Goal: Transaction & Acquisition: Purchase product/service

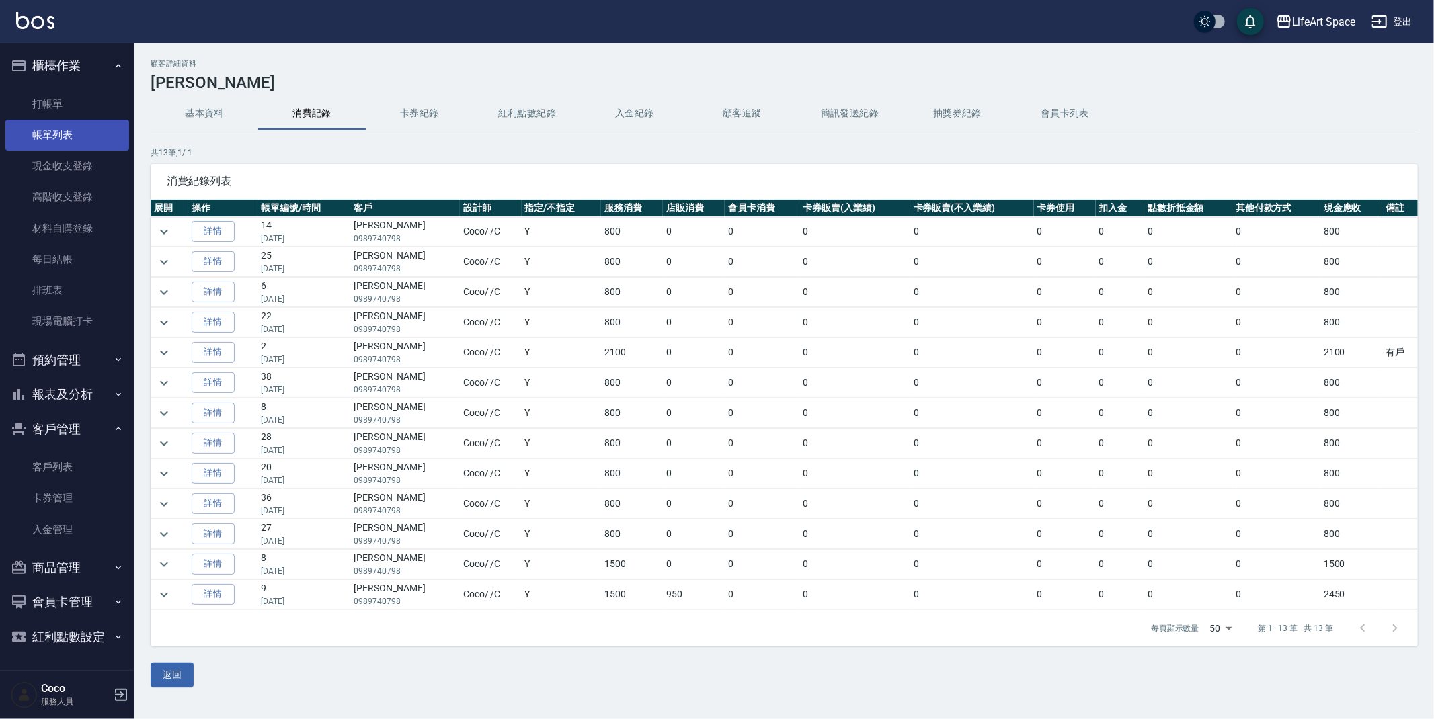
click at [57, 143] on link "帳單列表" at bounding box center [67, 135] width 124 height 31
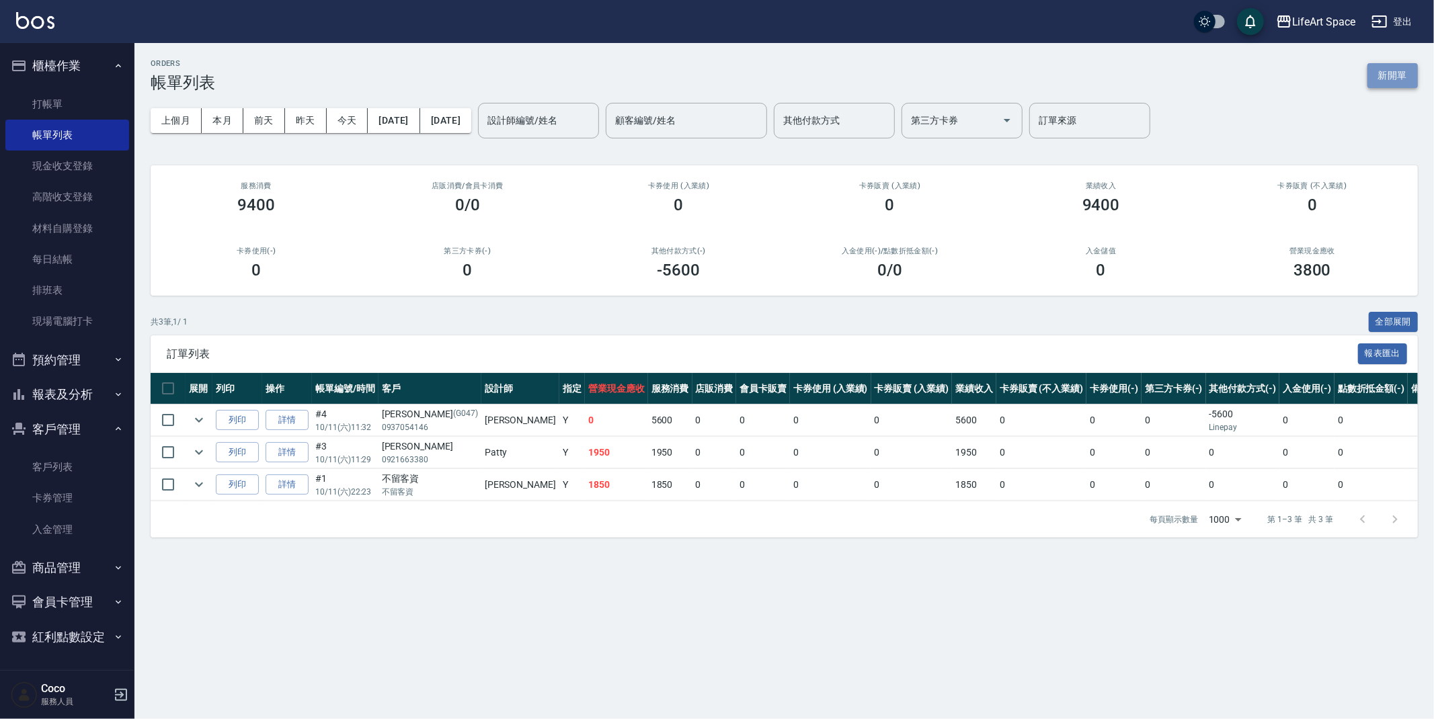
click at [1389, 81] on button "新開單" at bounding box center [1392, 75] width 50 height 25
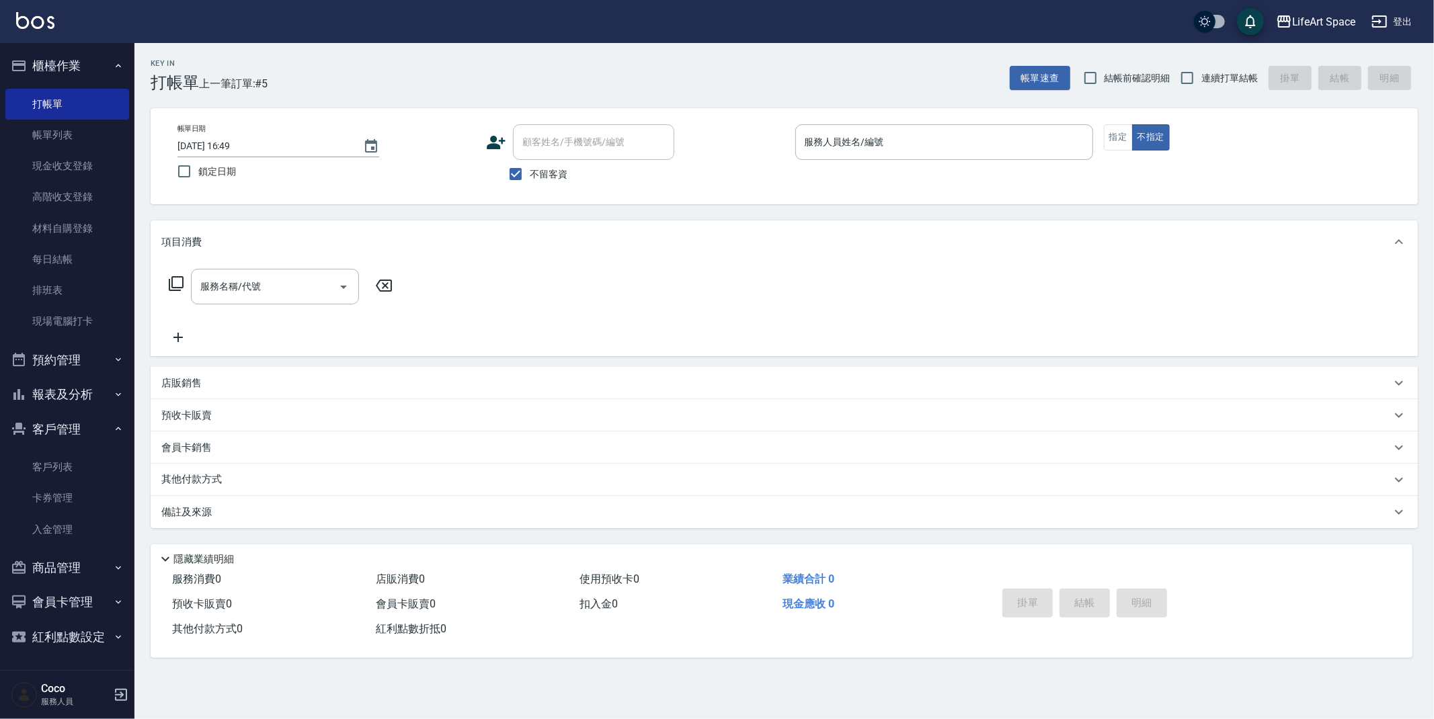
click at [538, 171] on span "不留客資" at bounding box center [549, 174] width 38 height 14
click at [530, 171] on input "不留客資" at bounding box center [515, 174] width 28 height 28
checkbox input "false"
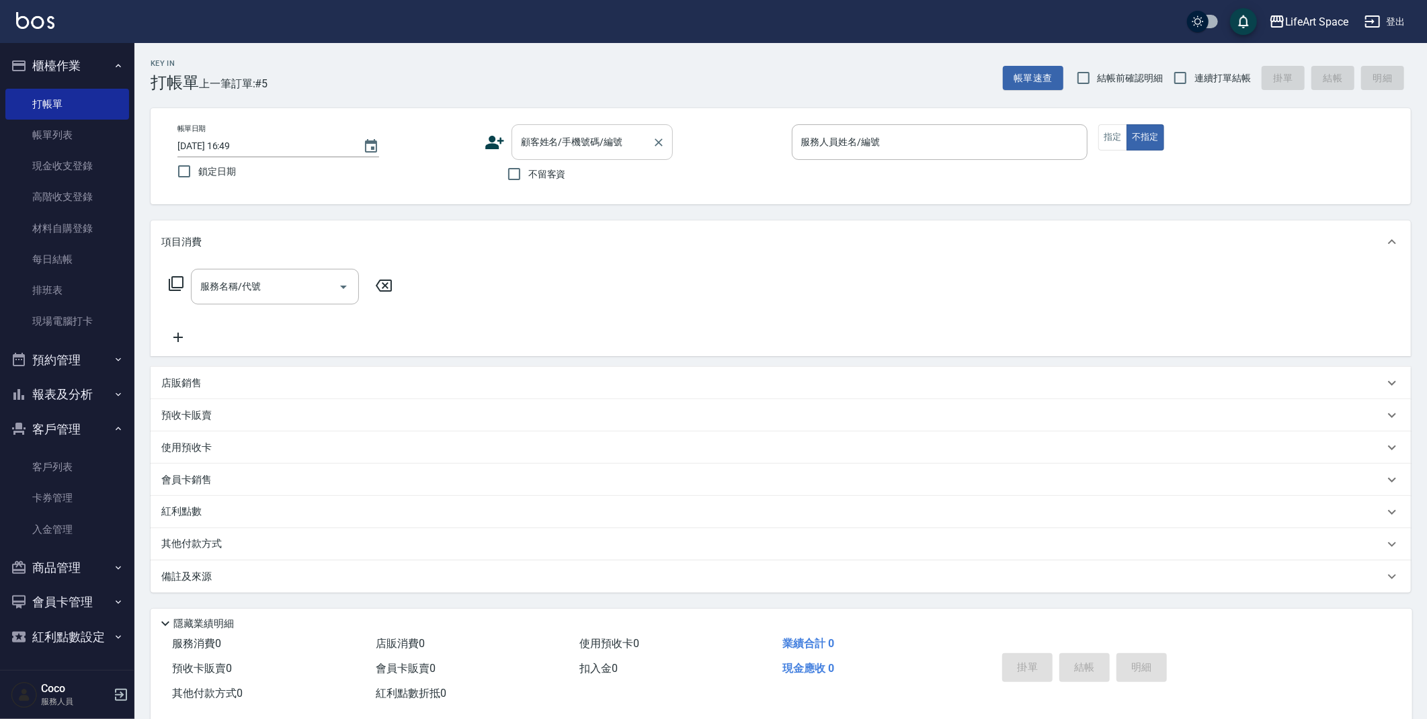
click at [555, 152] on input "顧客姓名/手機號碼/編號" at bounding box center [582, 142] width 129 height 24
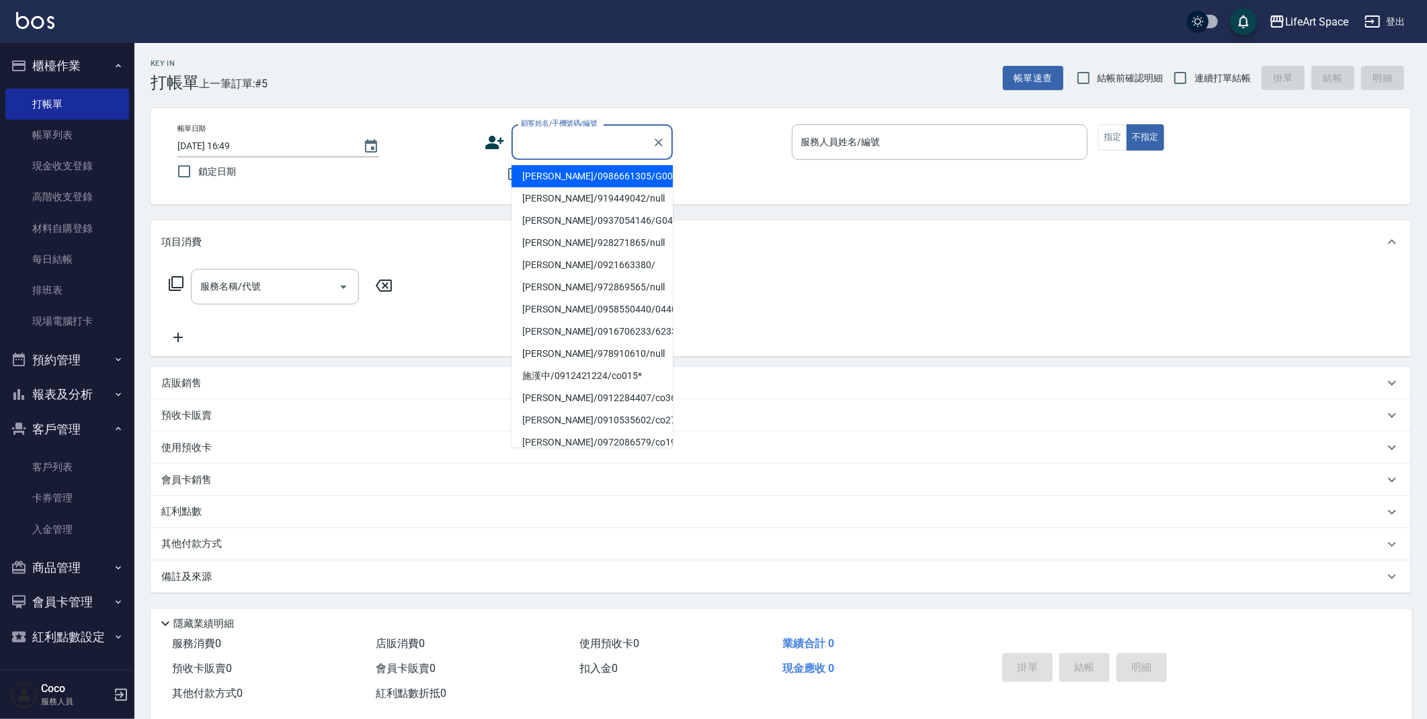
type input "j"
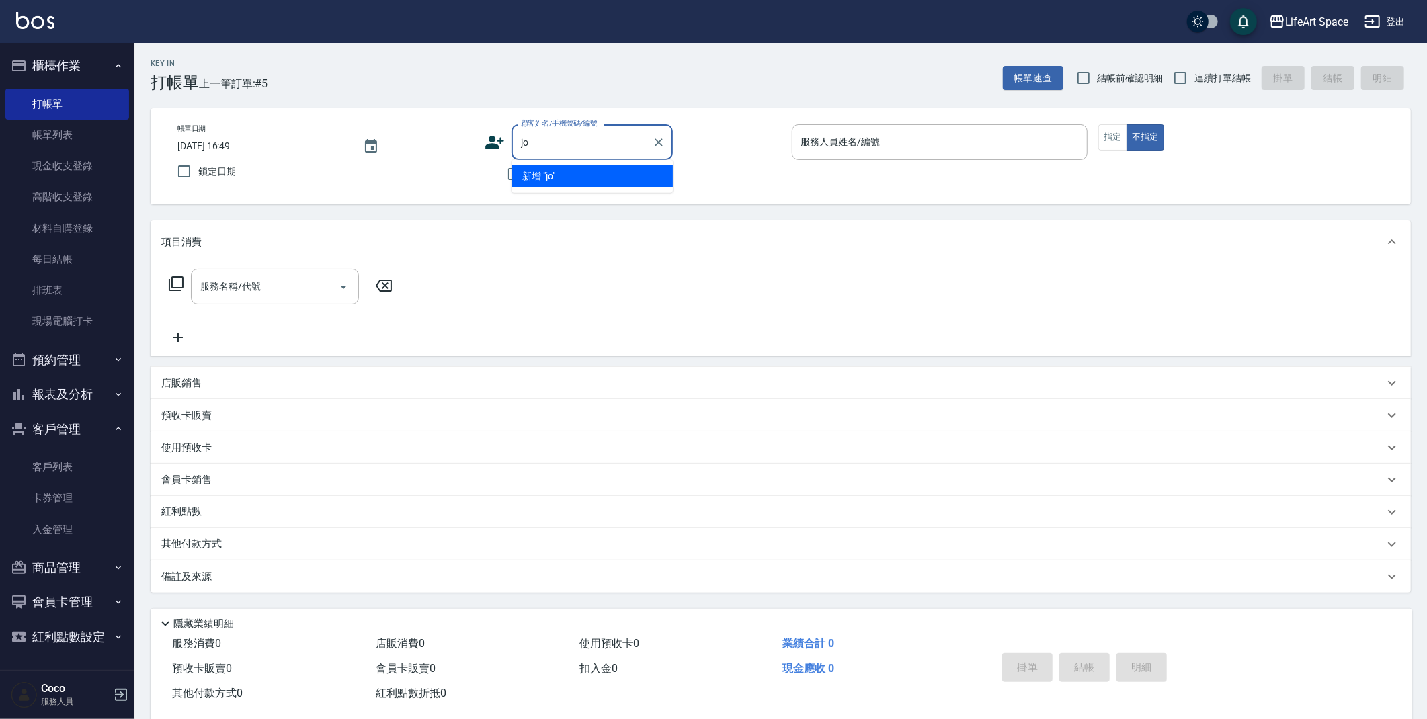
type input "j"
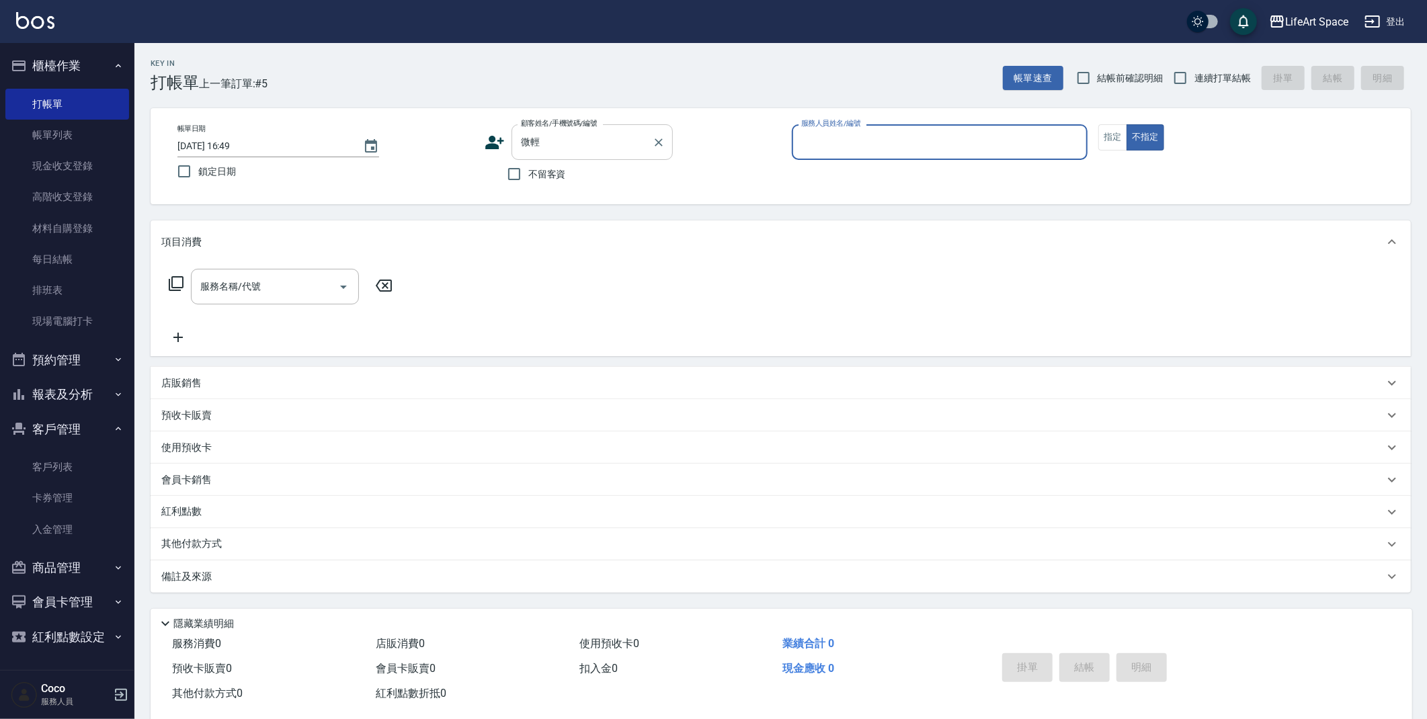
click at [583, 147] on input "微輕" at bounding box center [582, 142] width 129 height 24
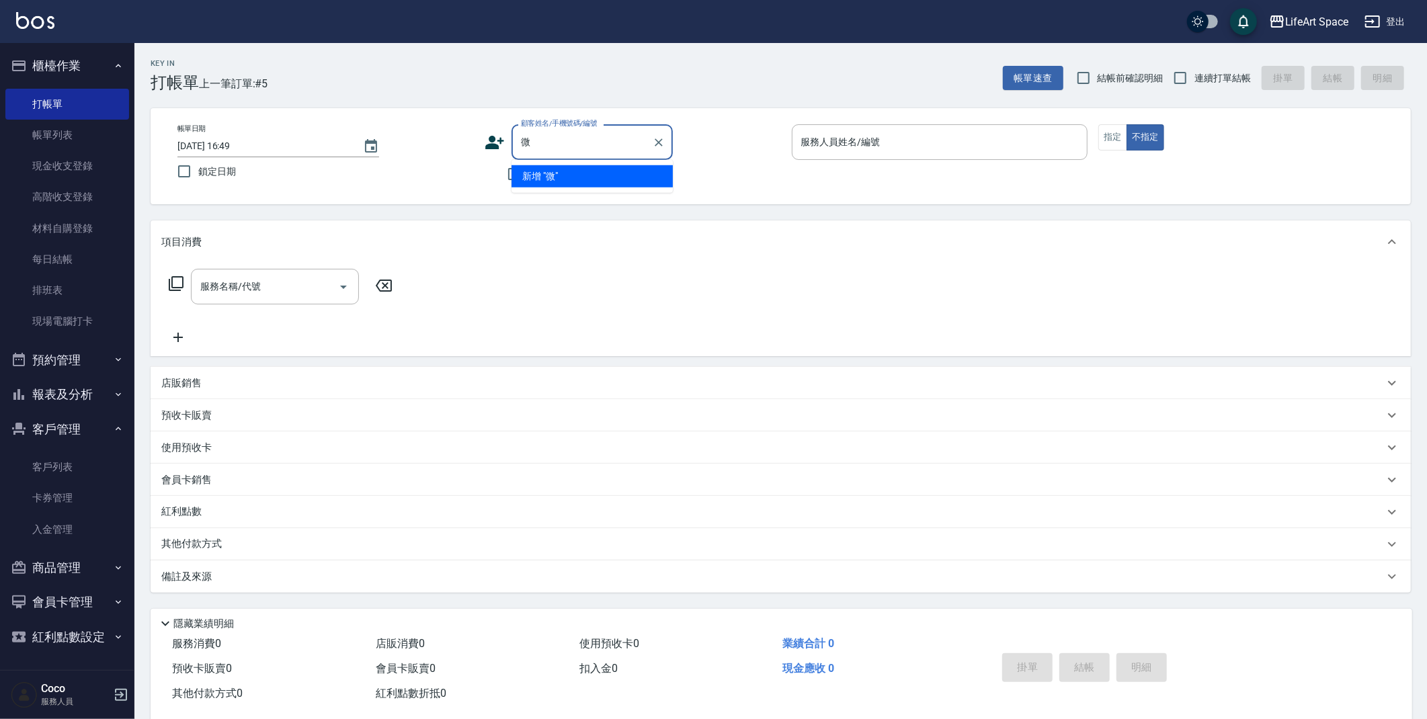
type input "微"
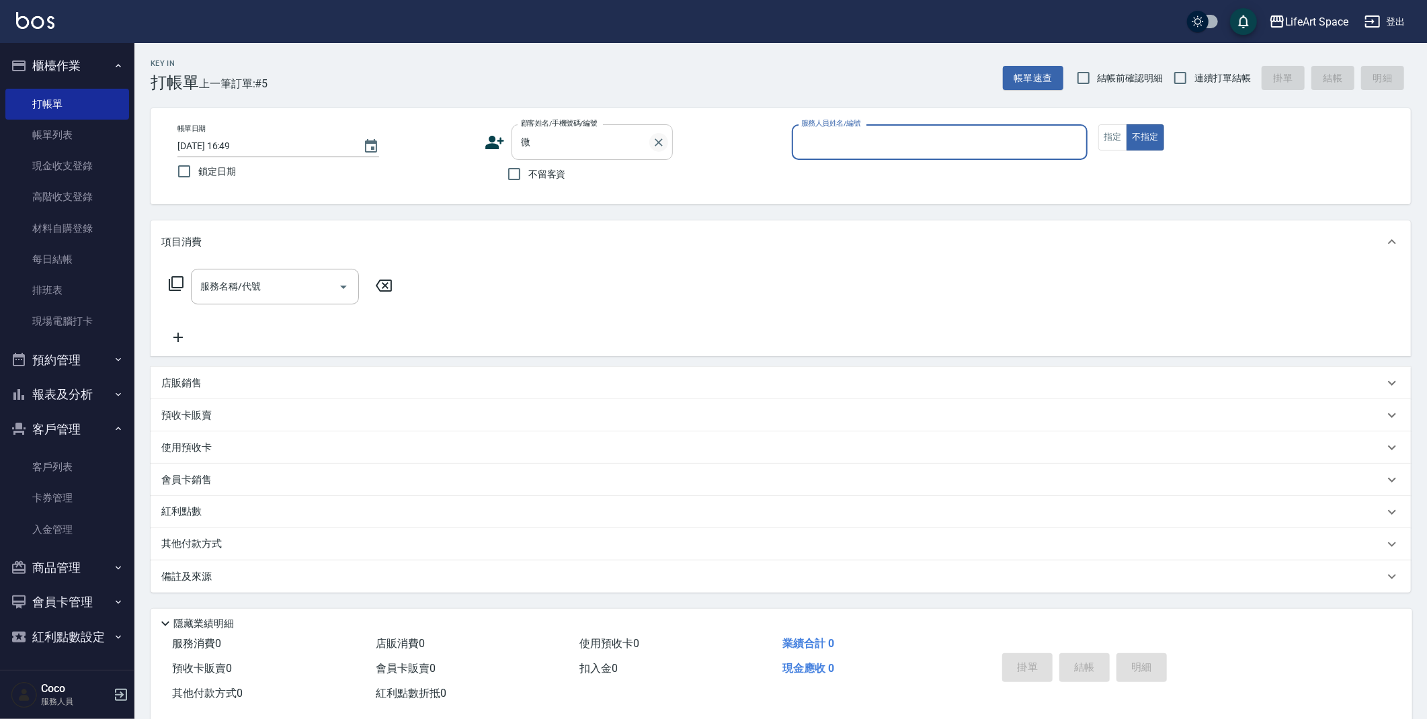
click at [665, 136] on button "Clear" at bounding box center [658, 142] width 19 height 19
click at [540, 175] on span "不留客資" at bounding box center [547, 174] width 38 height 14
click at [528, 175] on input "不留客資" at bounding box center [514, 174] width 28 height 28
checkbox input "true"
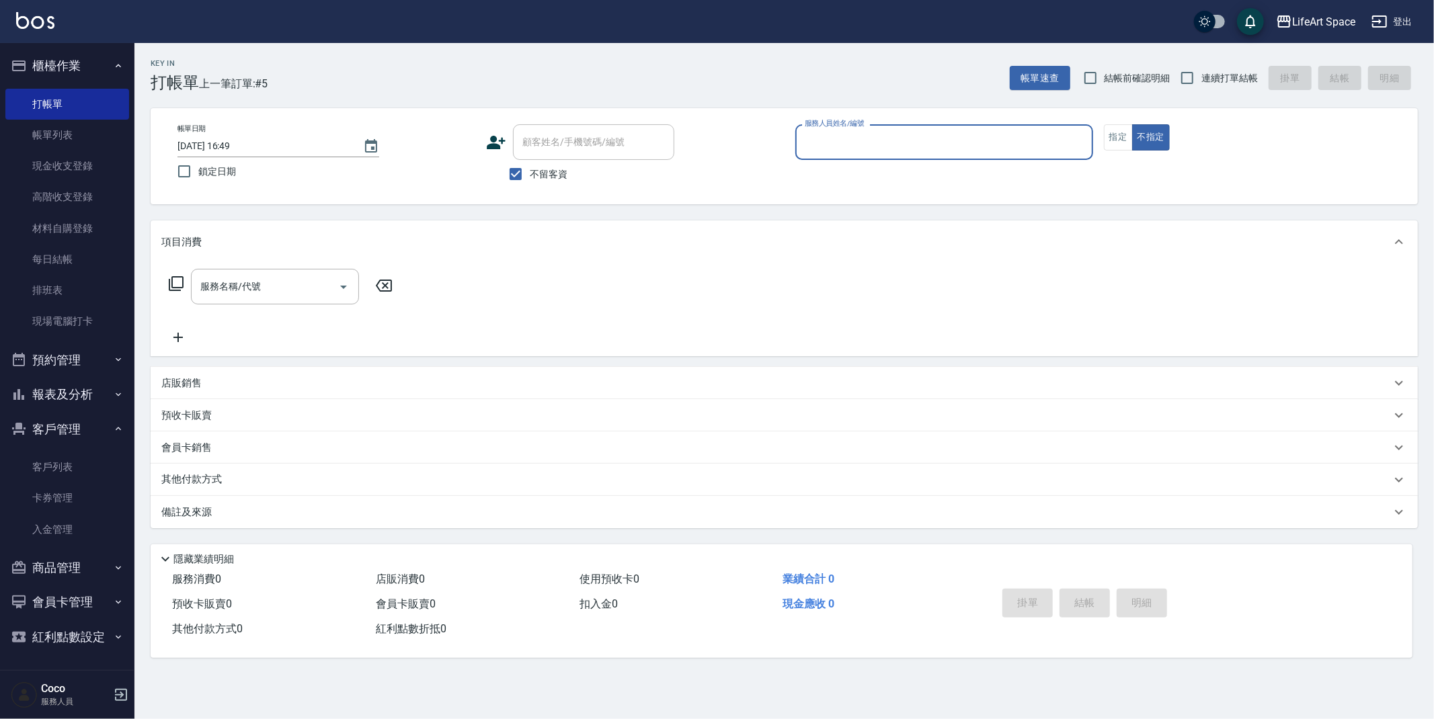
click at [930, 137] on input "服務人員姓名/編號" at bounding box center [944, 142] width 286 height 24
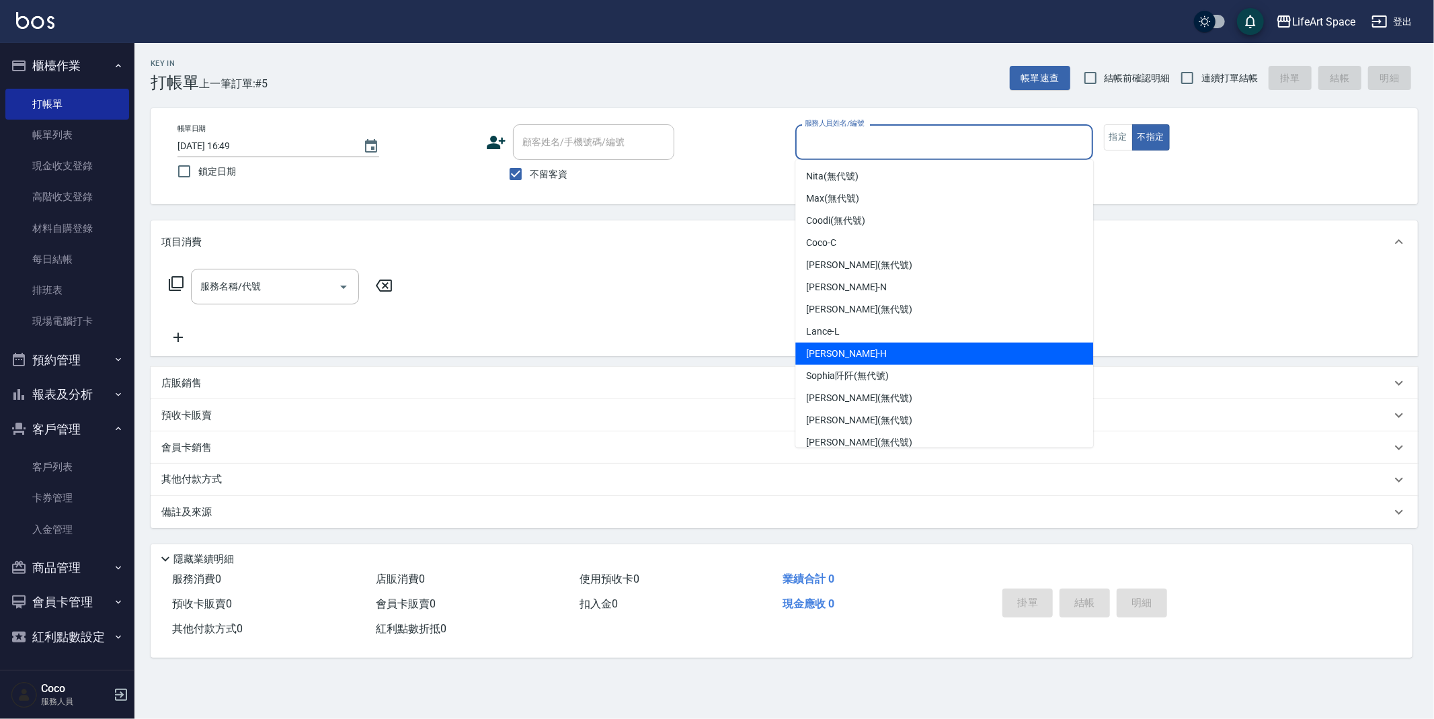
click at [908, 352] on div "[PERSON_NAME]" at bounding box center [944, 354] width 298 height 22
type input "[PERSON_NAME]"
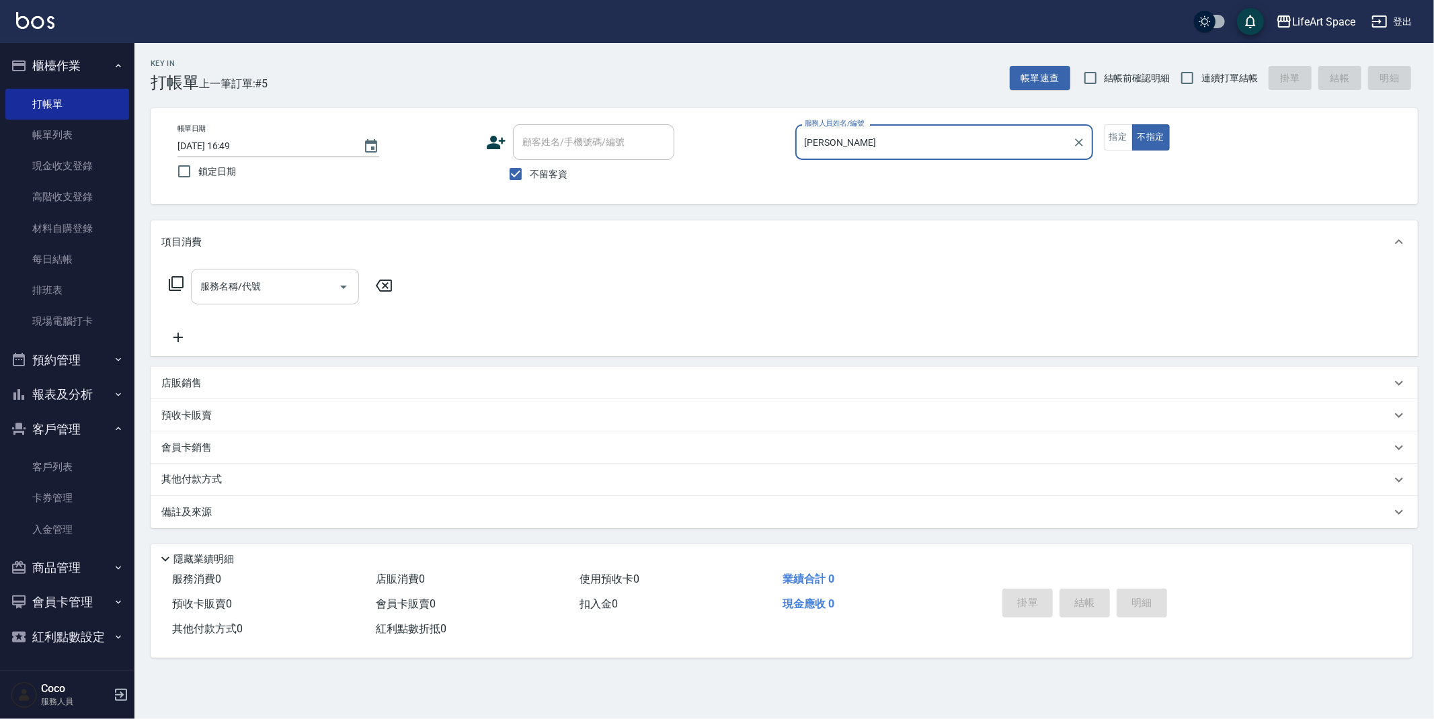
click at [309, 286] on input "服務名稱/代號" at bounding box center [265, 287] width 136 height 24
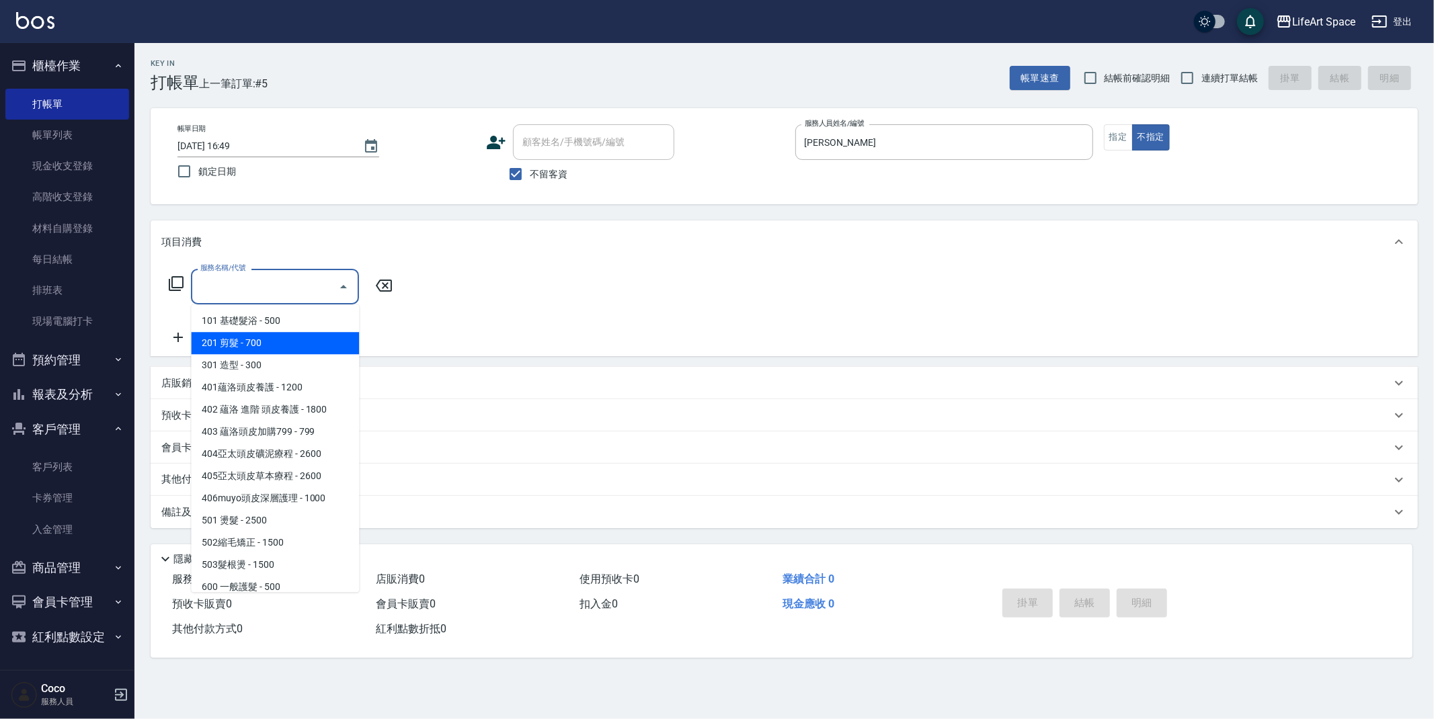
click at [267, 340] on span "201 剪髮 - 700" at bounding box center [275, 343] width 168 height 22
type input "201 剪髮(201)"
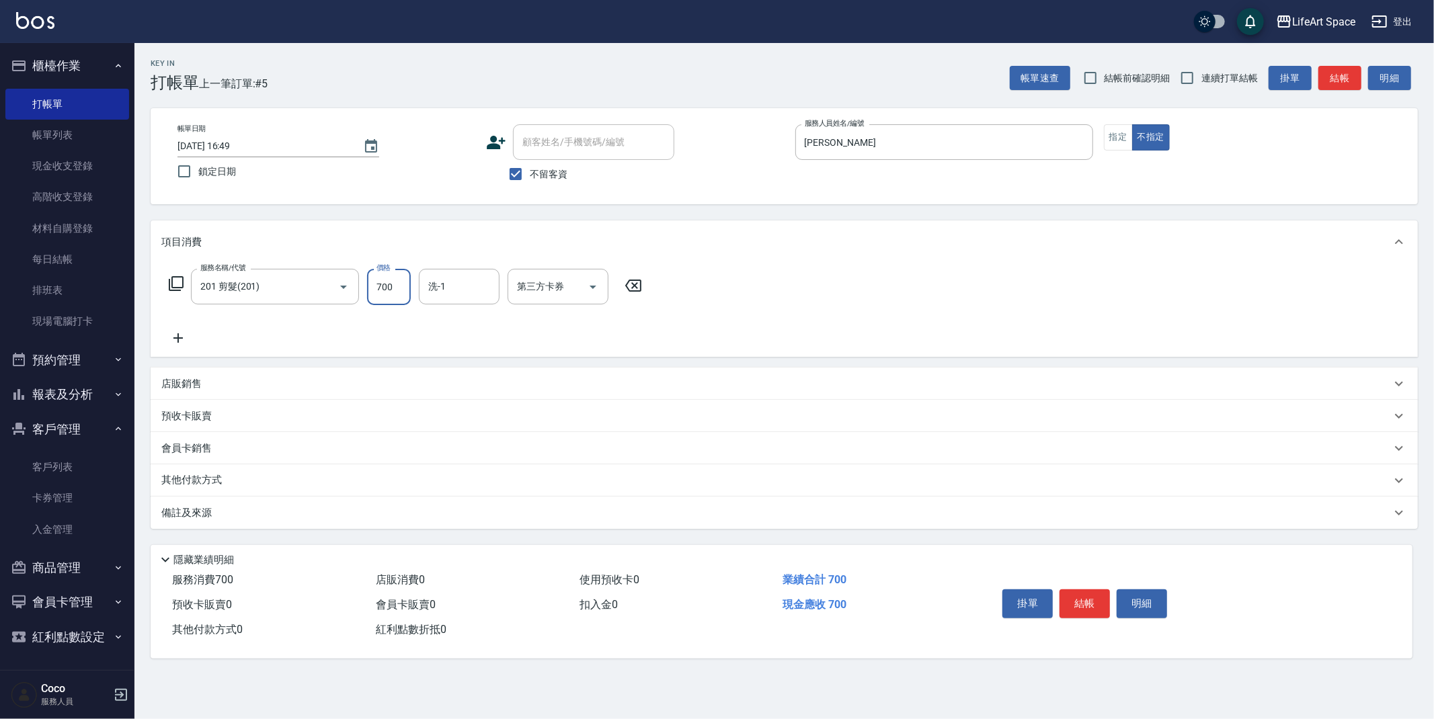
click at [394, 296] on input "700" at bounding box center [389, 287] width 44 height 36
type input "800"
click at [206, 514] on p "備註及來源" at bounding box center [186, 513] width 50 height 14
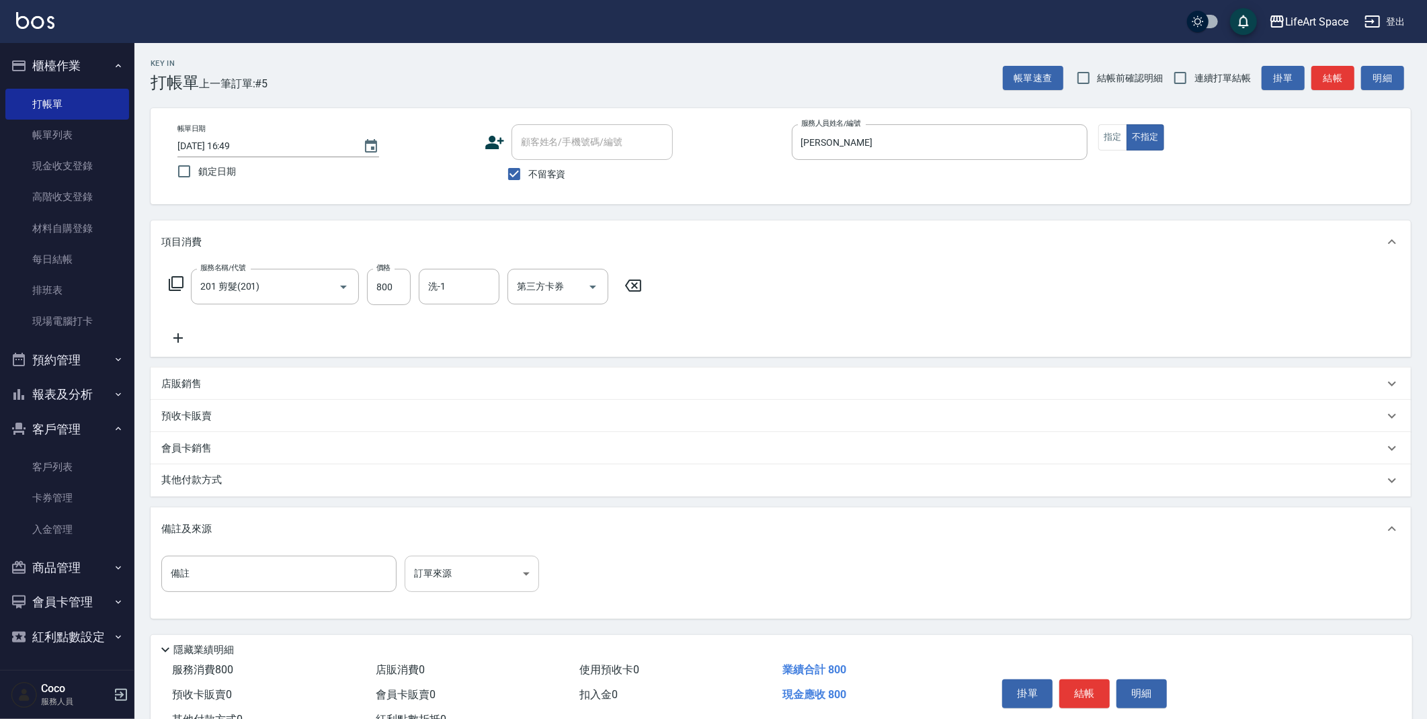
click at [422, 569] on body "LifeArt Space 登出 櫃檯作業 打帳單 帳單列表 現金收支登錄 高階收支登錄 材料自購登錄 每日結帳 排班表 現場電腦打卡 預約管理 預約管理 單…" at bounding box center [713, 382] width 1427 height 765
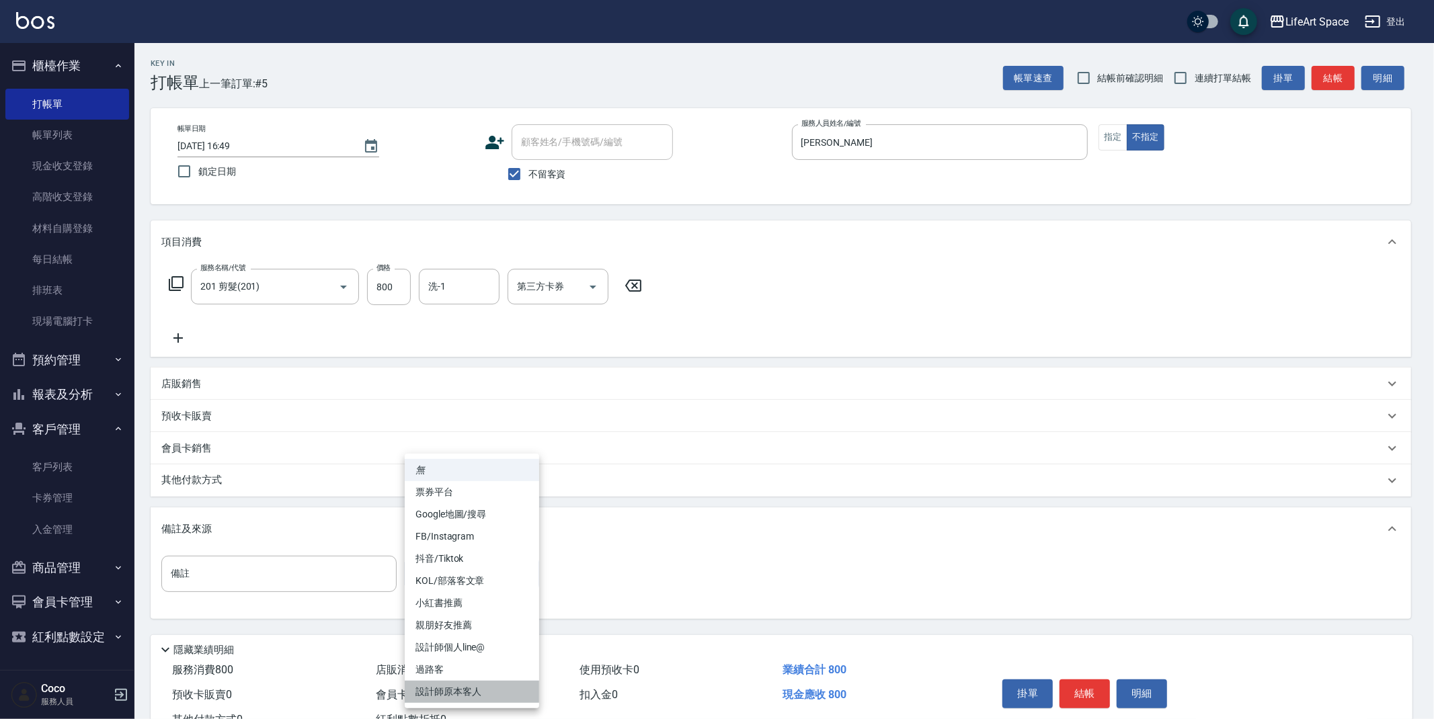
click at [421, 688] on li "設計師原本客人" at bounding box center [472, 692] width 134 height 22
type input "設計師原本客人"
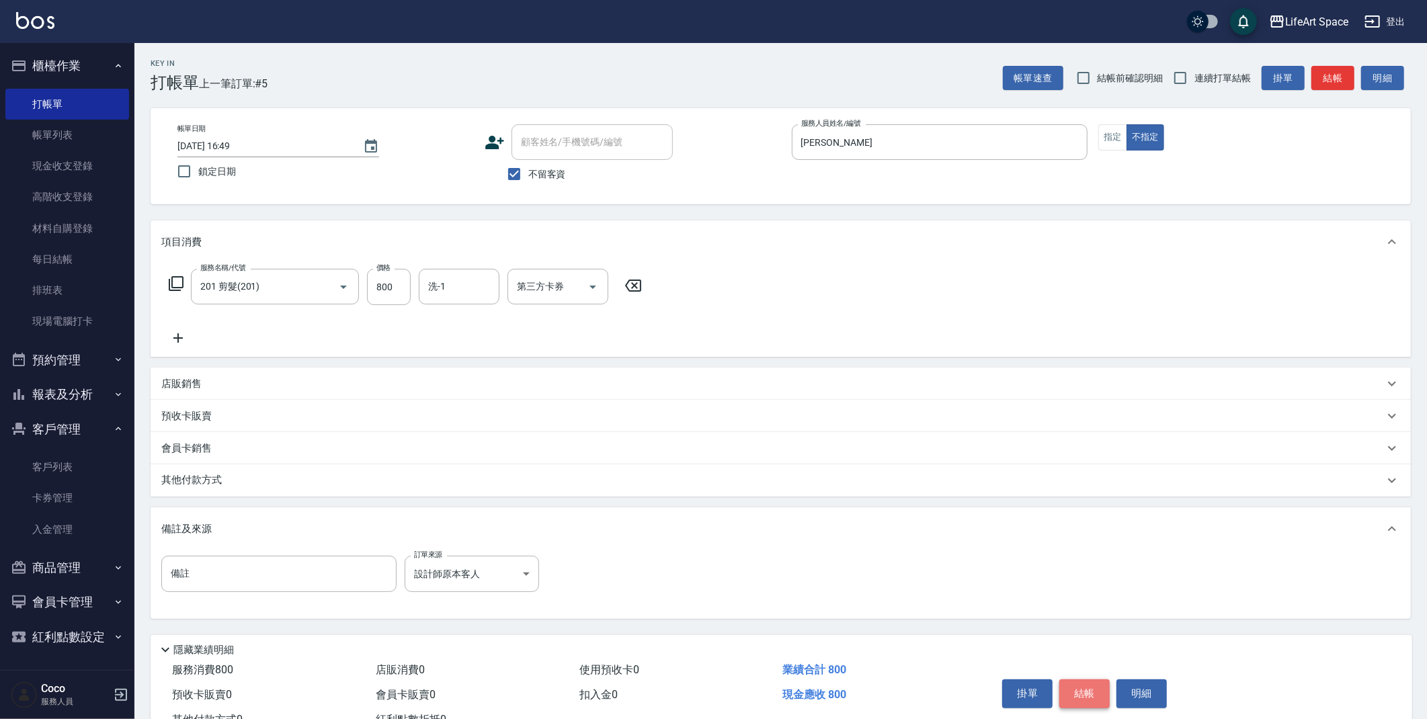
click at [1086, 706] on button "結帳" at bounding box center [1084, 694] width 50 height 28
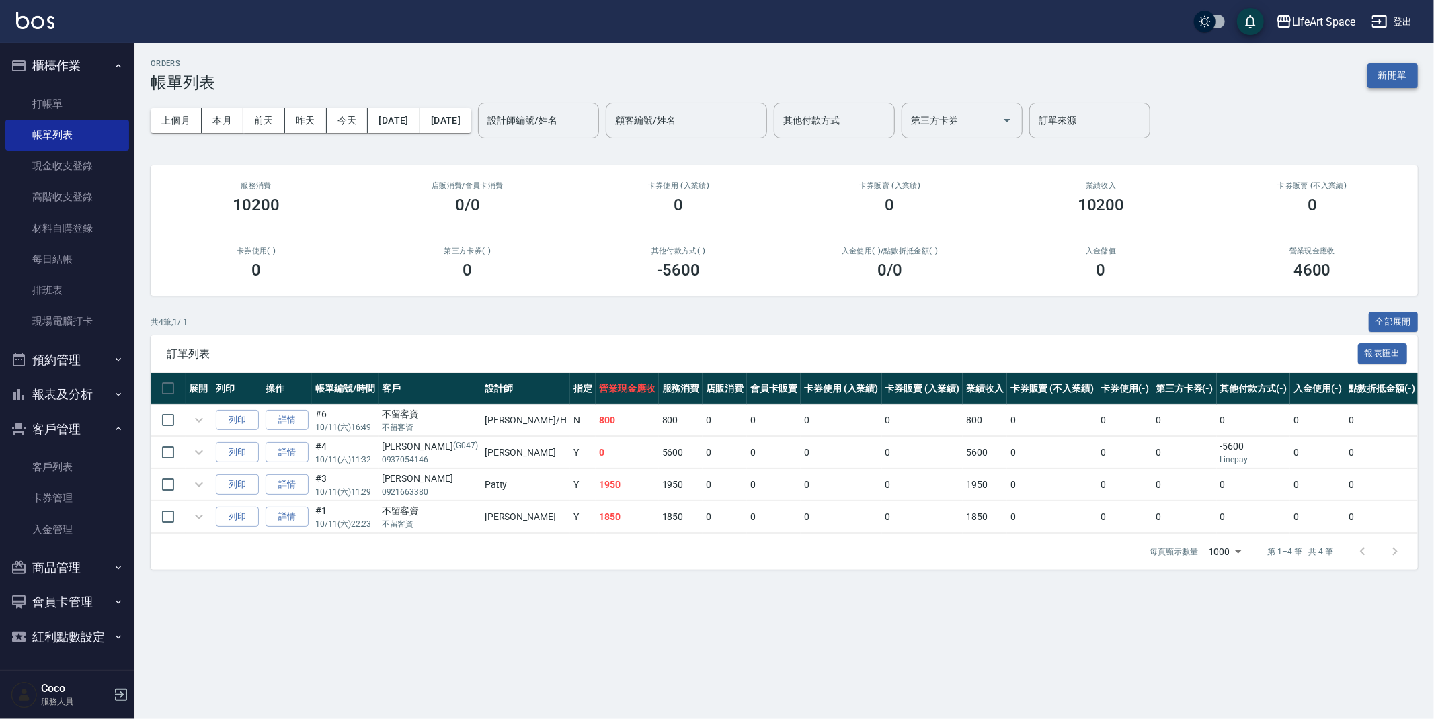
click at [1395, 83] on button "新開單" at bounding box center [1392, 75] width 50 height 25
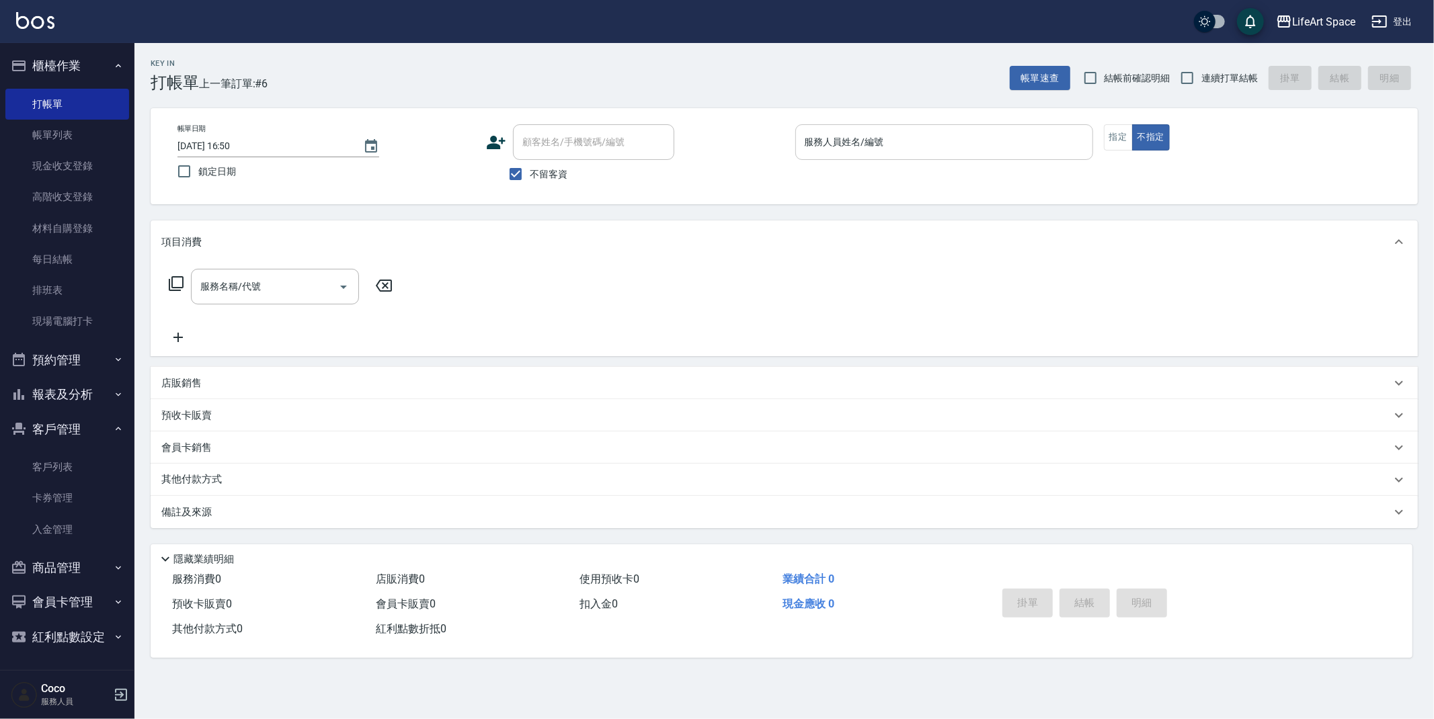
click at [1014, 138] on input "服務人員姓名/編號" at bounding box center [944, 142] width 286 height 24
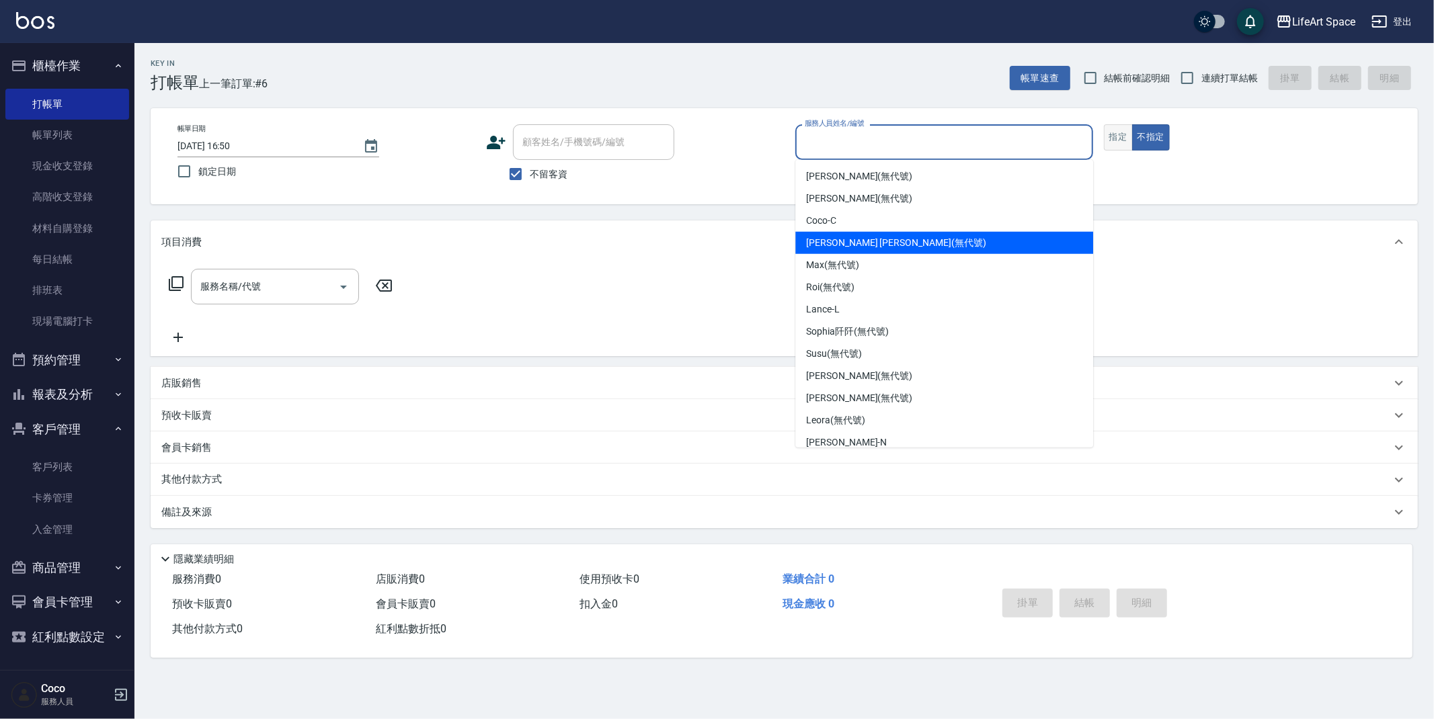
click at [1127, 145] on button "指定" at bounding box center [1118, 137] width 29 height 26
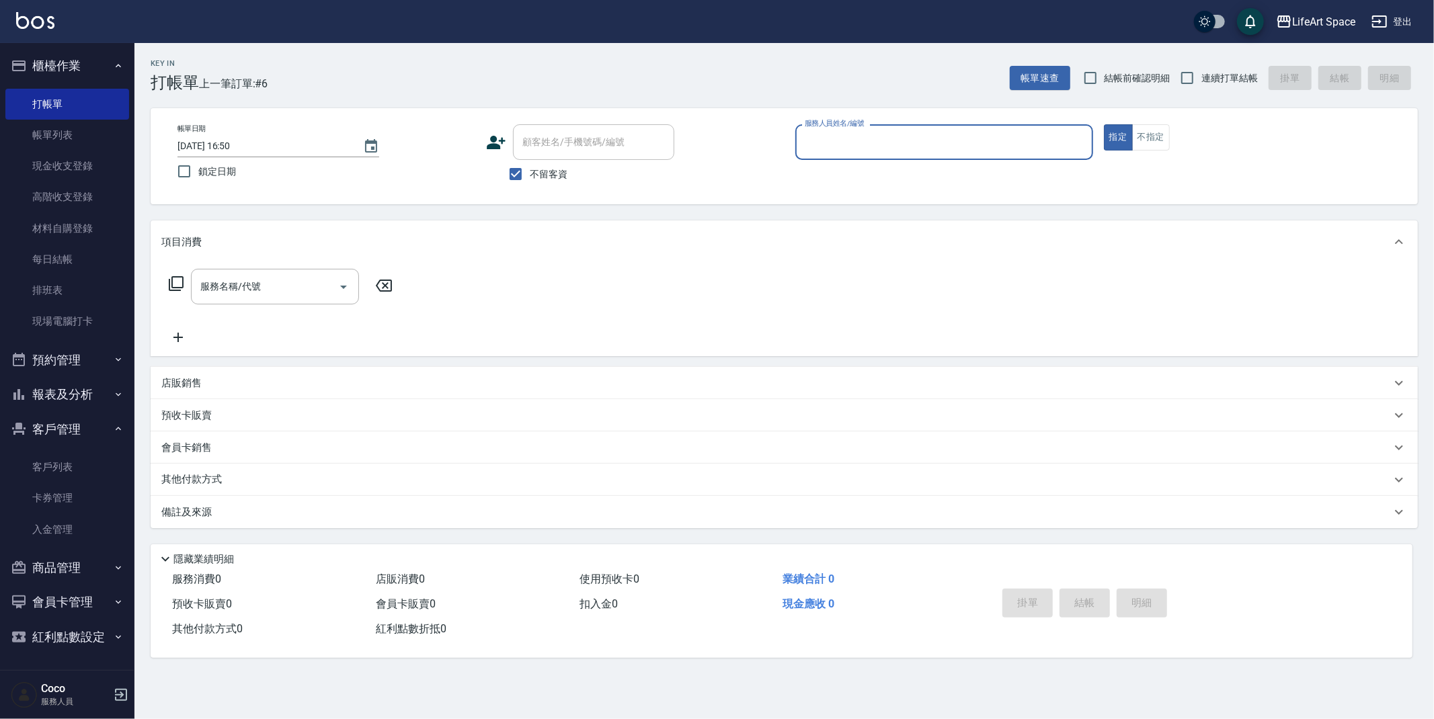
click at [965, 136] on input "服務人員姓名/編號" at bounding box center [944, 142] width 286 height 24
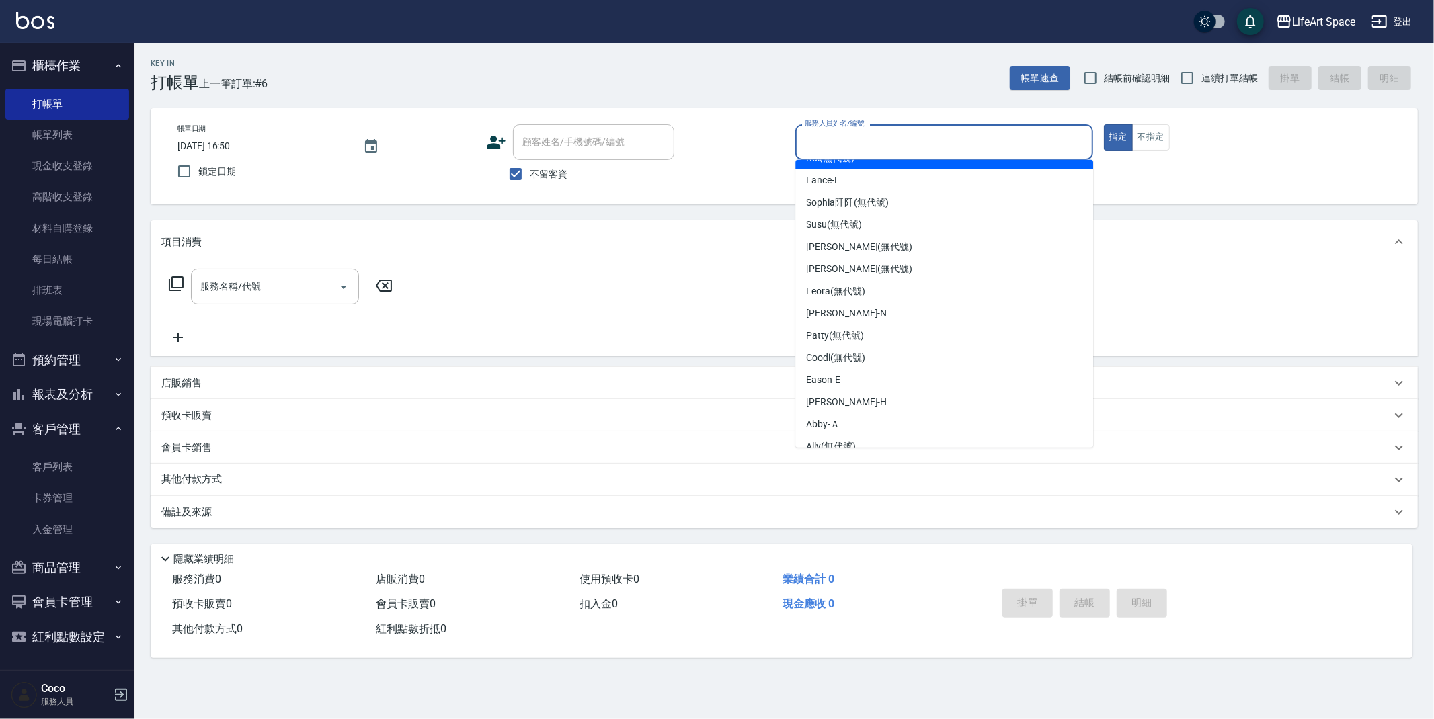
scroll to position [233, 0]
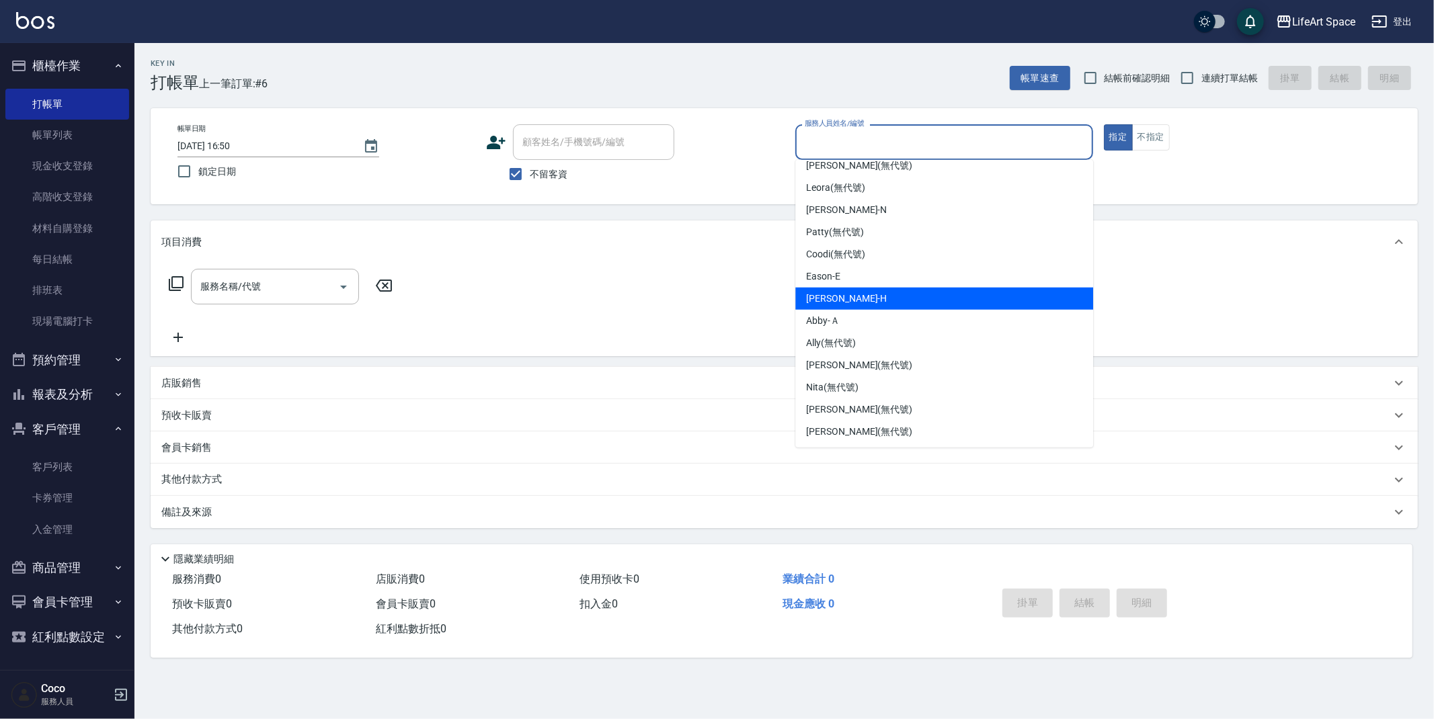
click at [889, 290] on div "[PERSON_NAME]" at bounding box center [944, 299] width 298 height 22
type input "[PERSON_NAME]"
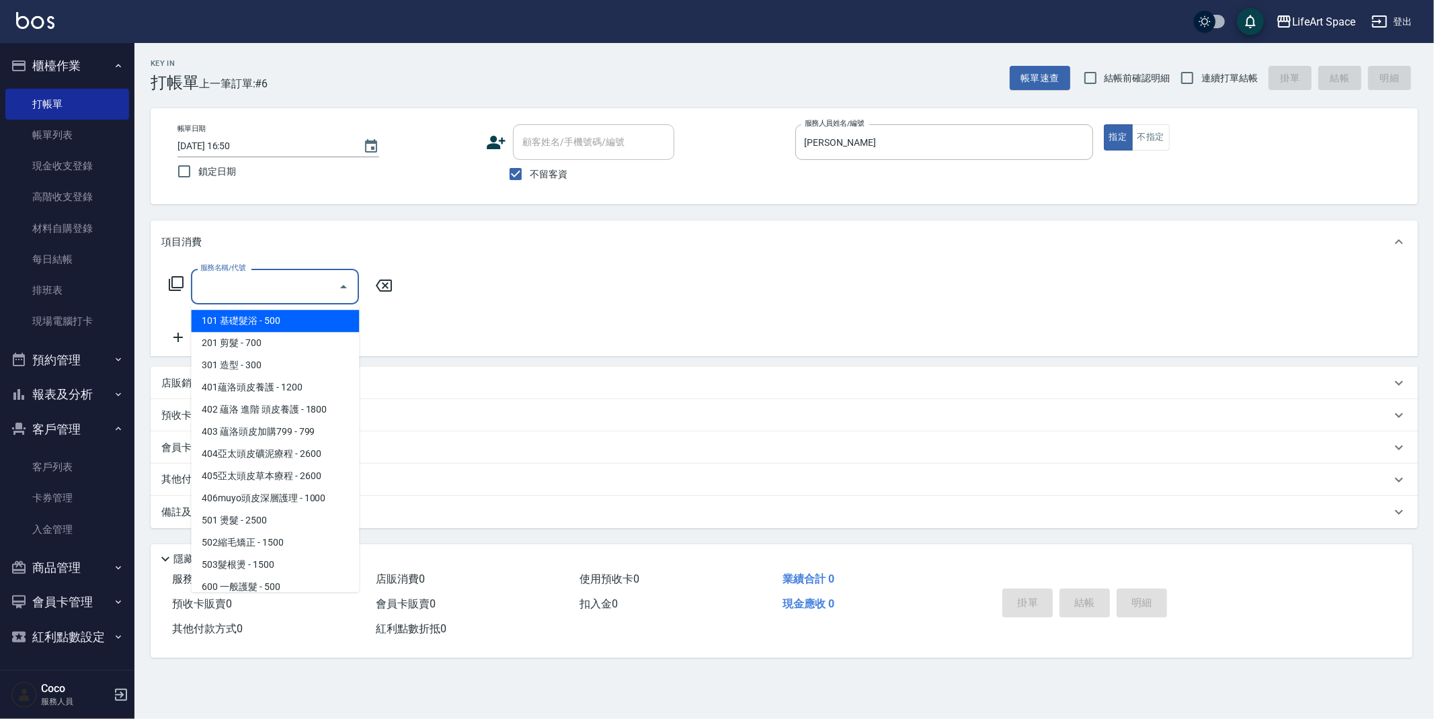
click at [253, 284] on div "服務名稱/代號 服務名稱/代號" at bounding box center [275, 287] width 168 height 36
click at [231, 350] on span "201 剪髮 - 700" at bounding box center [275, 343] width 168 height 22
type input "201 剪髮(201)"
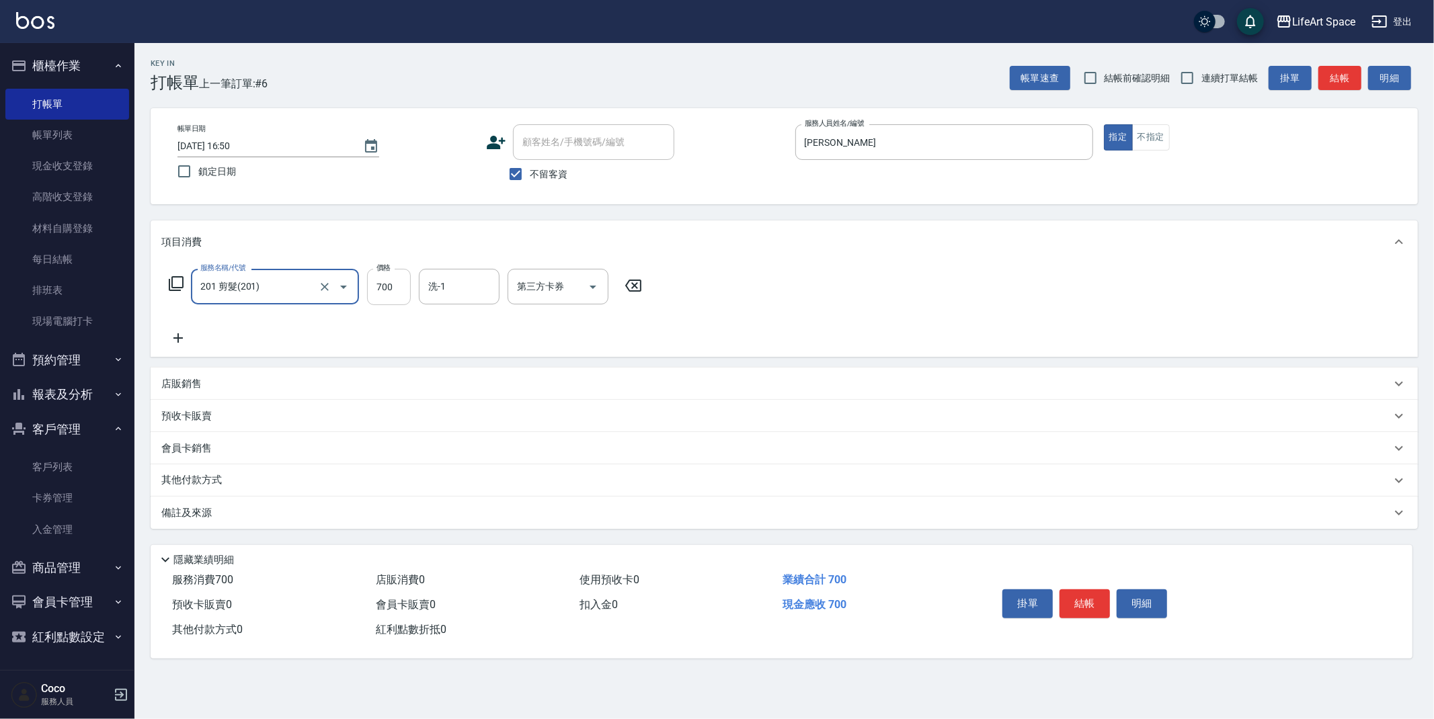
click at [402, 296] on input "700" at bounding box center [389, 287] width 44 height 36
type input "800"
click at [470, 286] on input "洗-1" at bounding box center [459, 287] width 69 height 24
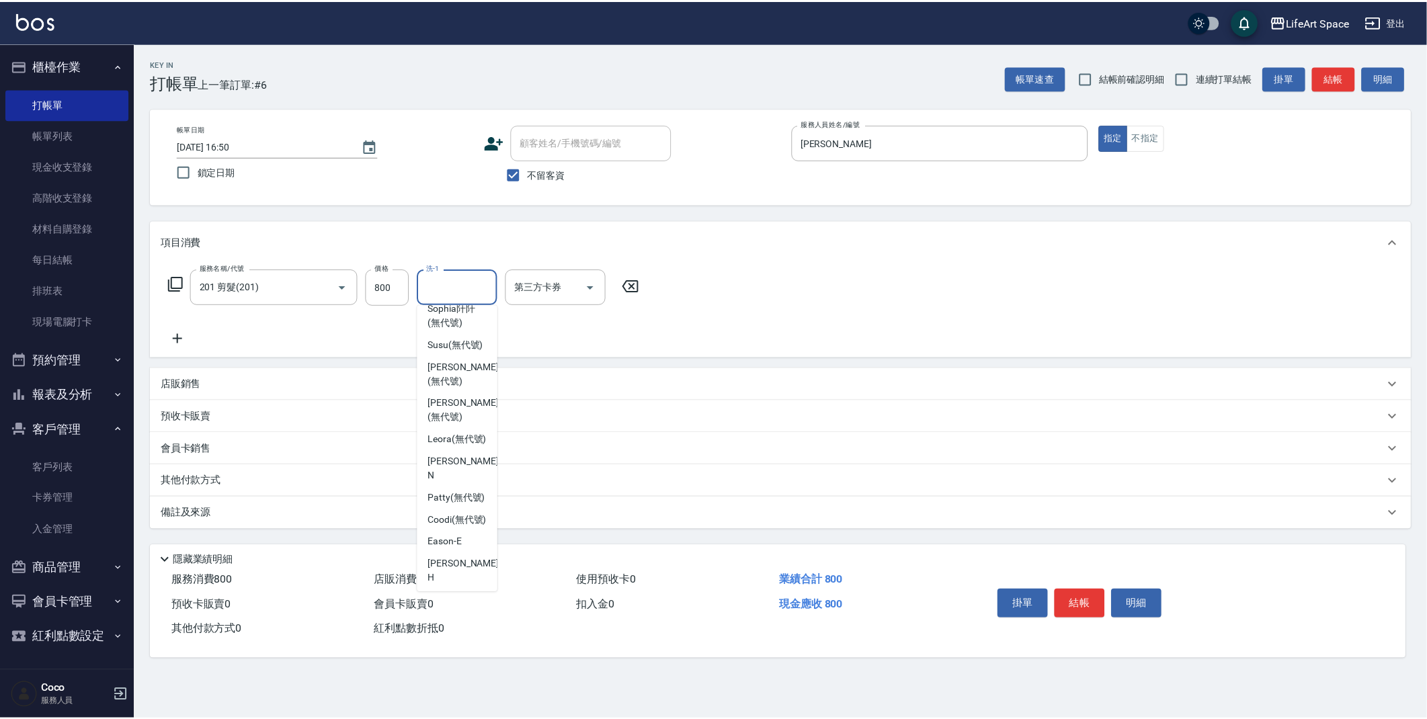
scroll to position [225, 0]
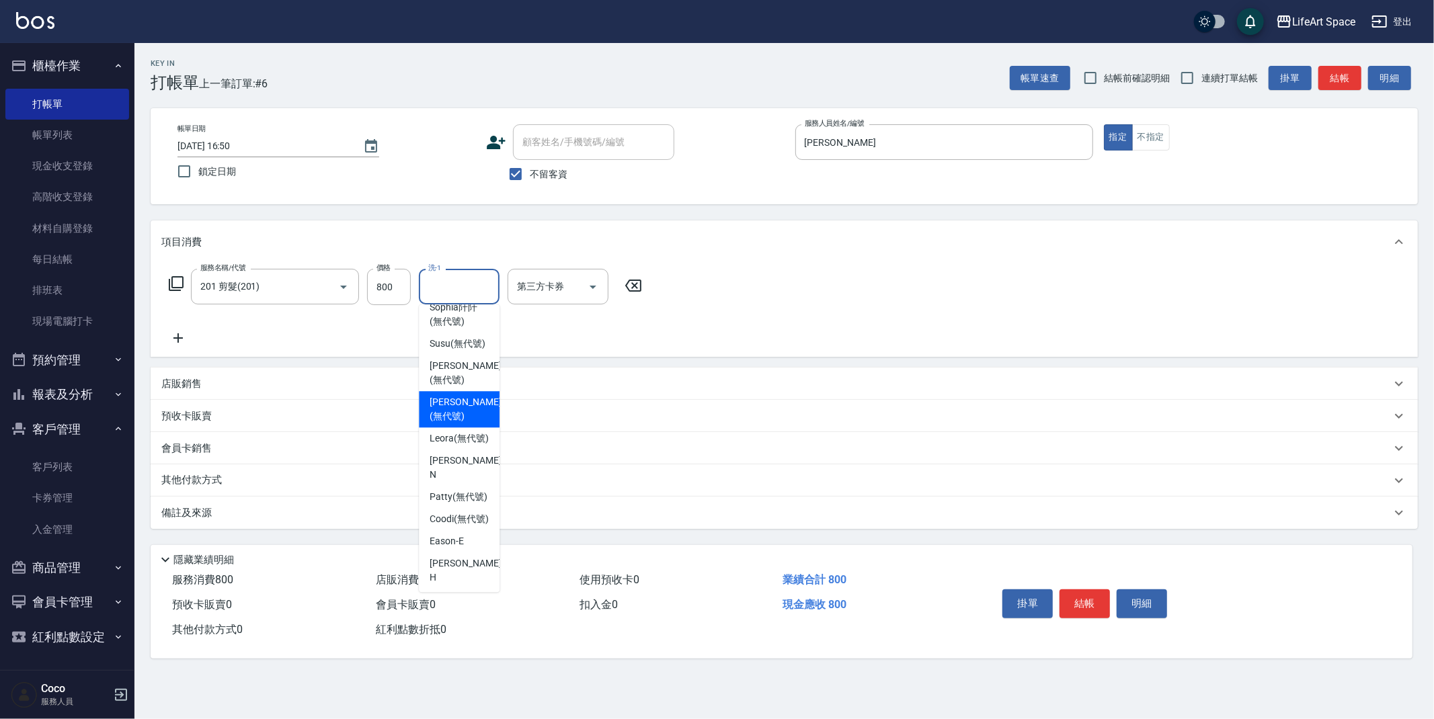
click at [469, 406] on span "[PERSON_NAME] (無代號)" at bounding box center [465, 409] width 71 height 28
type input "[PERSON_NAME](無代號)"
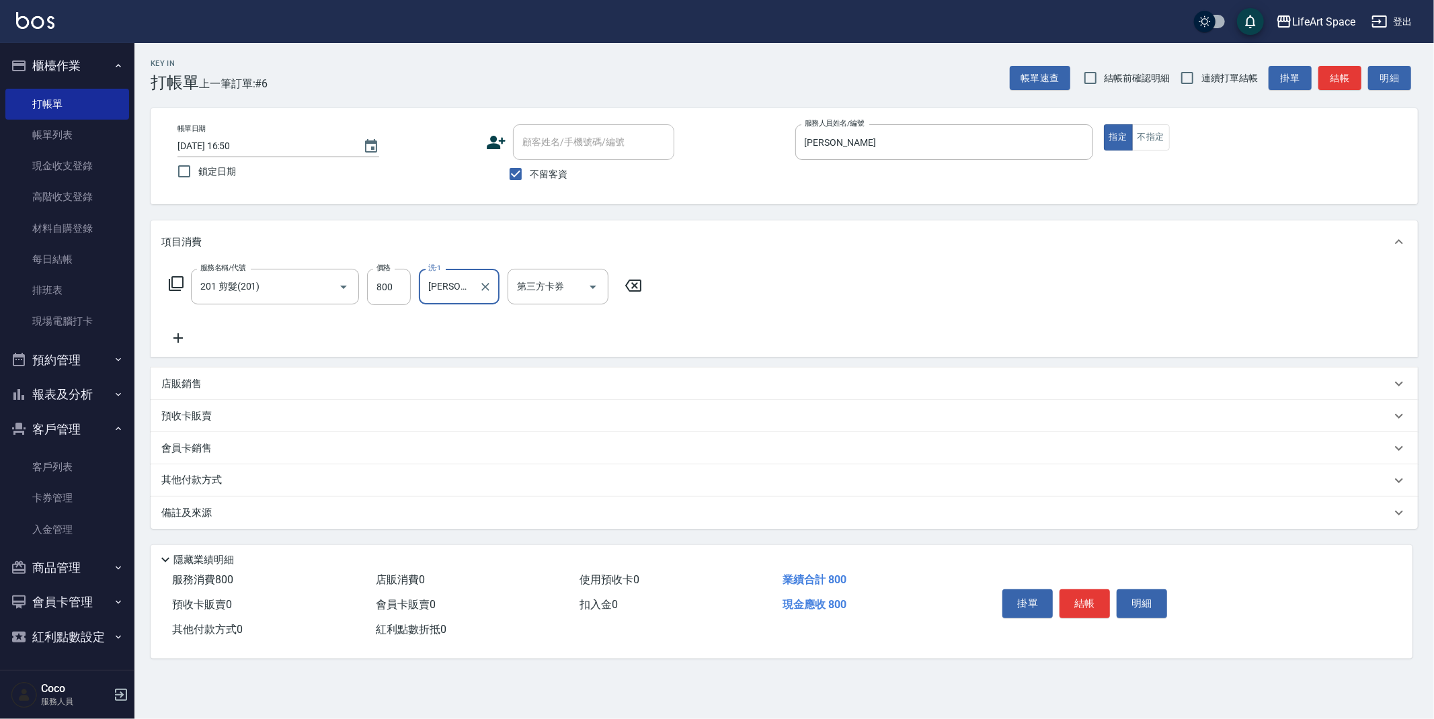
click at [245, 506] on div "備註及來源" at bounding box center [775, 513] width 1229 height 14
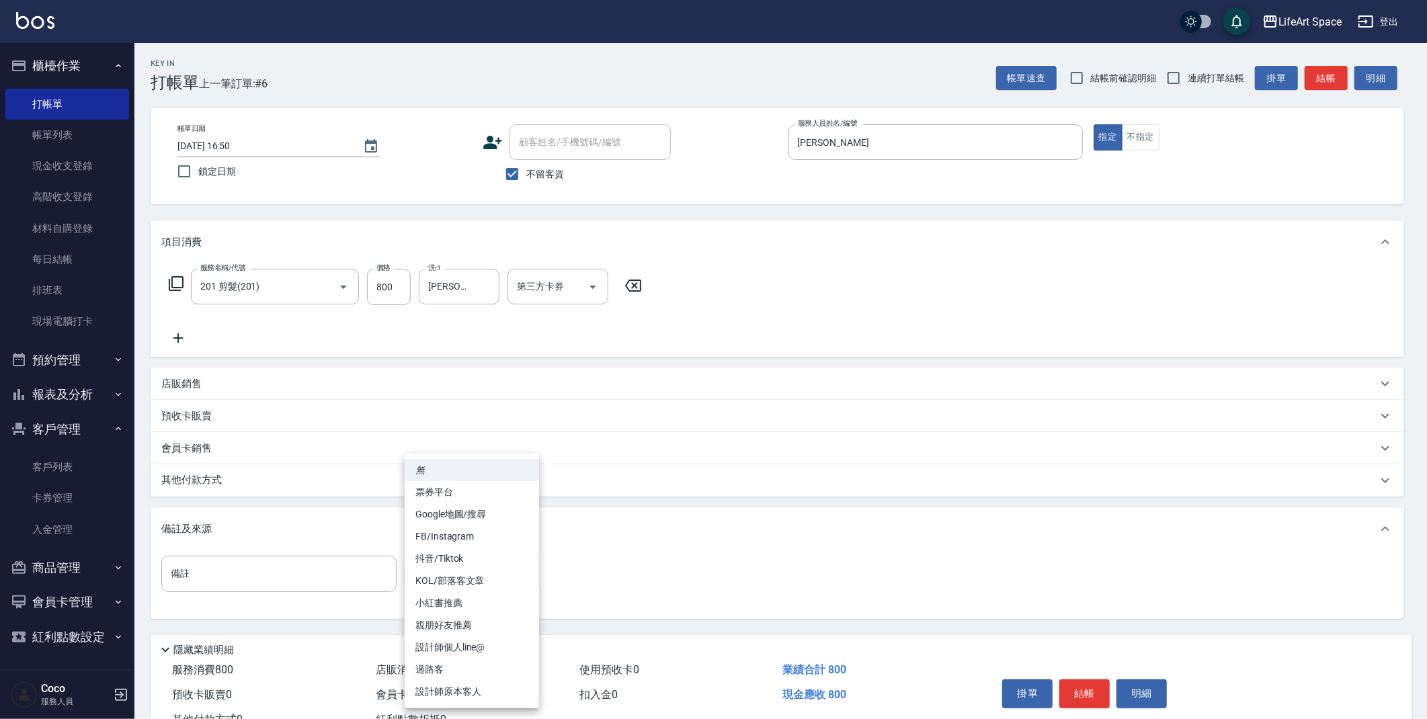
click at [438, 579] on body "LifeArt Space 登出 櫃檯作業 打帳單 帳單列表 現金收支登錄 高階收支登錄 材料自購登錄 每日結帳 排班表 現場電腦打卡 預約管理 預約管理 單…" at bounding box center [713, 382] width 1427 height 765
click at [465, 690] on li "設計師原本客人" at bounding box center [472, 692] width 134 height 22
type input "設計師原本客人"
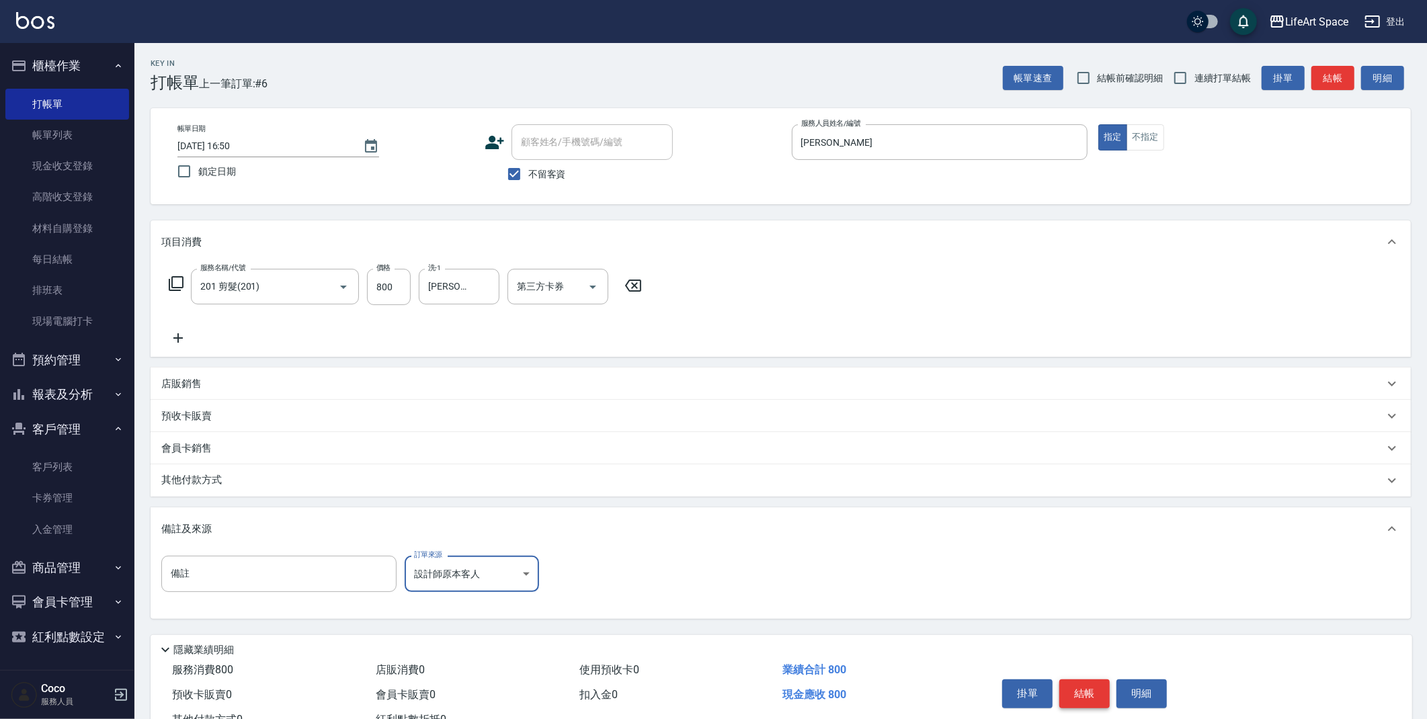
click at [1078, 707] on button "結帳" at bounding box center [1084, 694] width 50 height 28
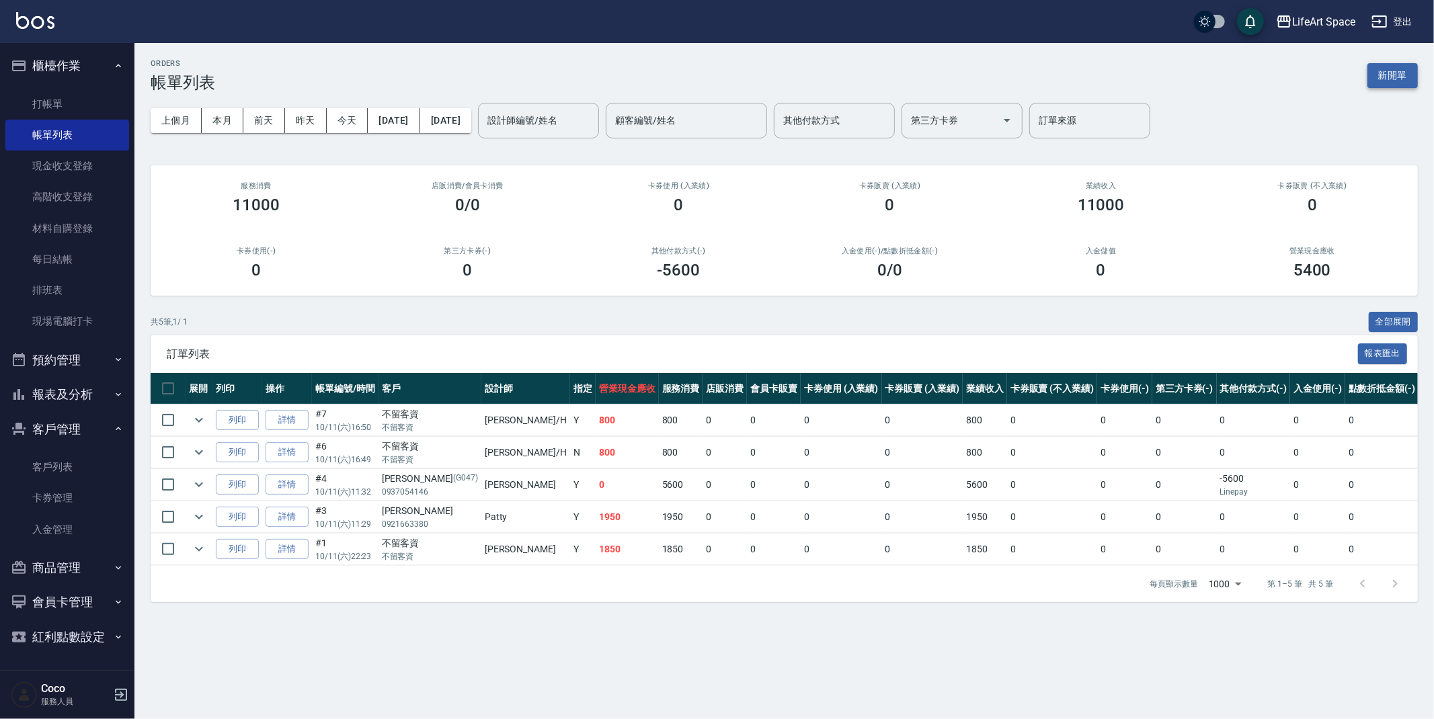
click at [1410, 80] on button "新開單" at bounding box center [1392, 75] width 50 height 25
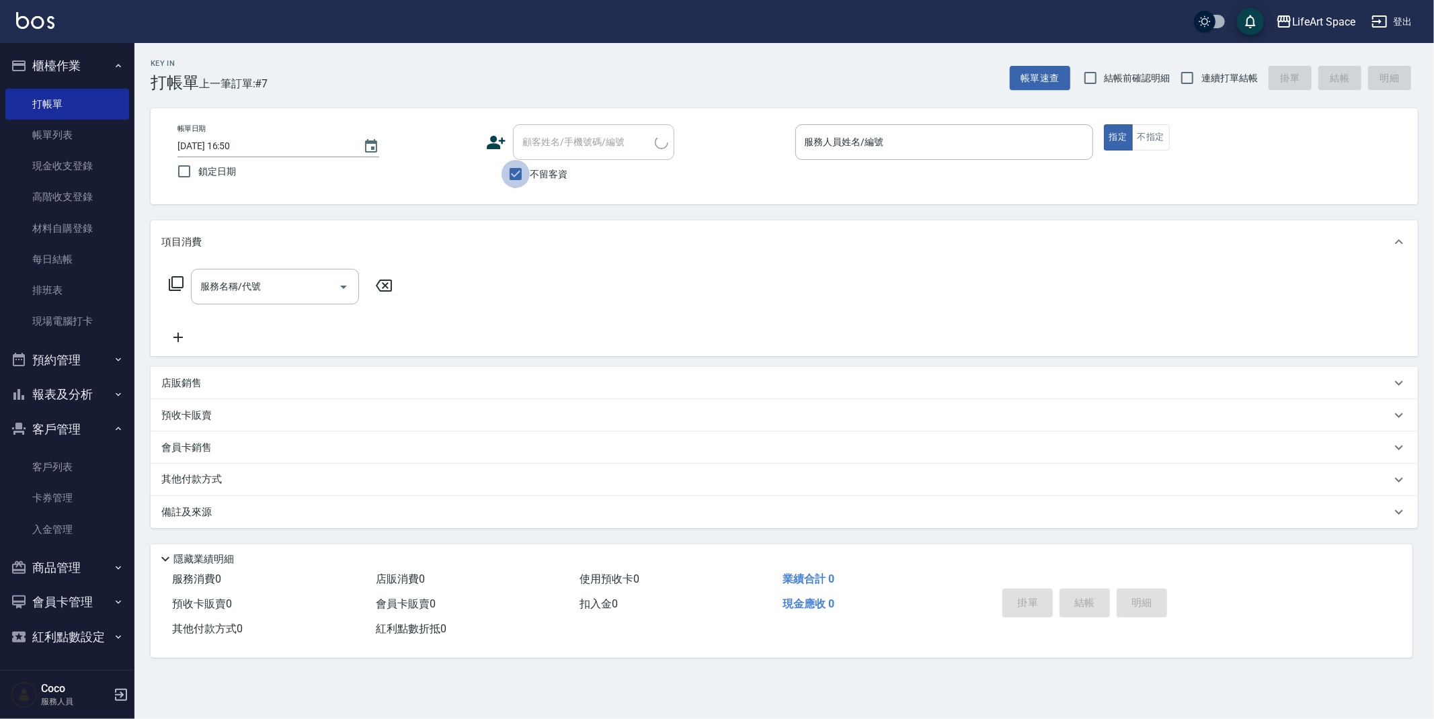
click at [515, 175] on input "不留客資" at bounding box center [515, 174] width 28 height 28
checkbox input "false"
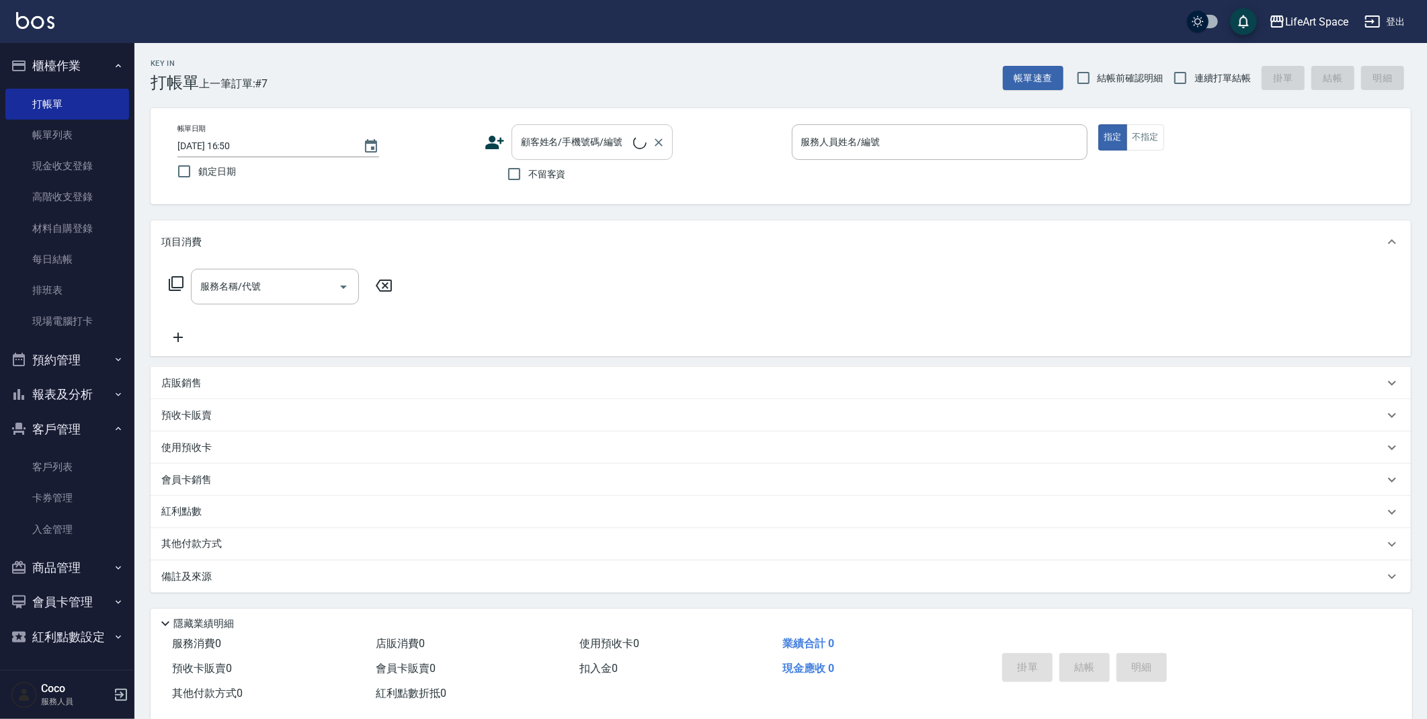
click at [562, 140] on div "顧客姓名/手機號碼/編號 顧客姓名/手機號碼/編號" at bounding box center [592, 142] width 161 height 36
type input "m"
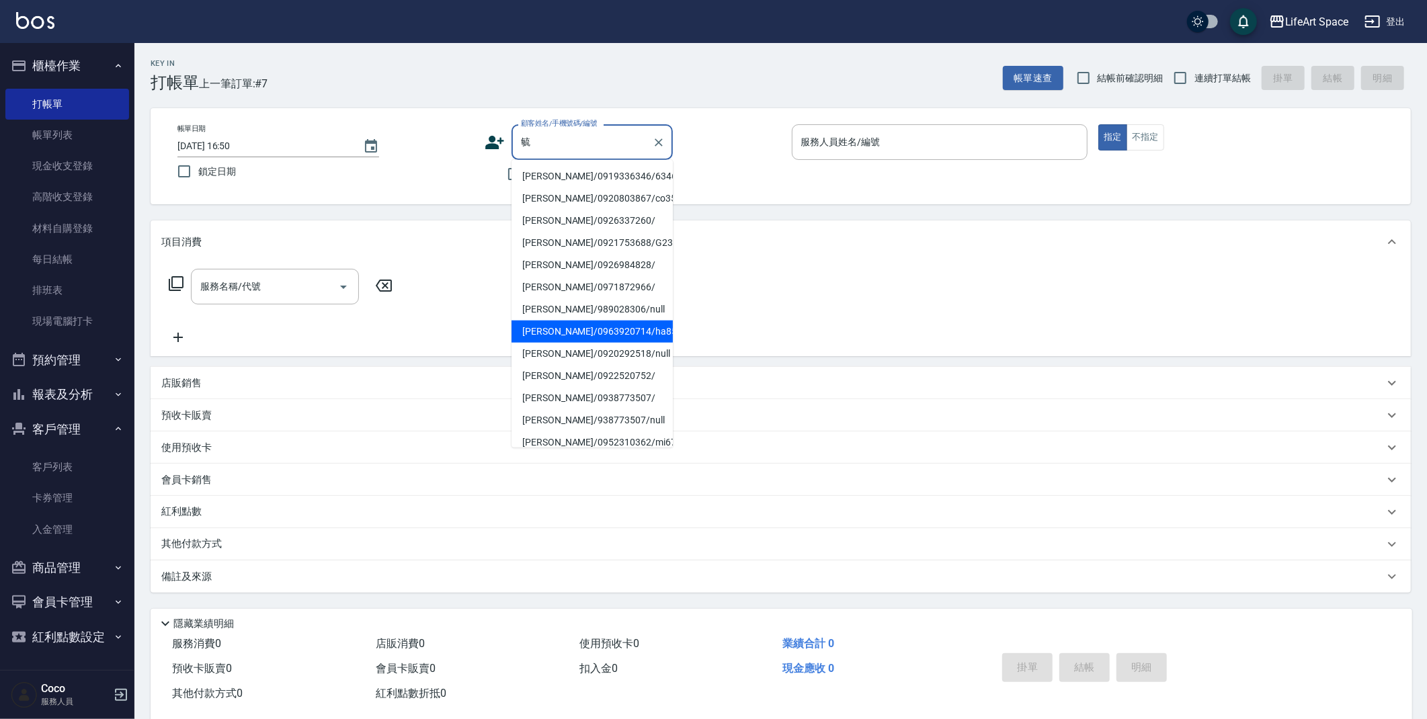
click at [605, 333] on li "[PERSON_NAME]/0963920714/ha8561" at bounding box center [592, 332] width 161 height 22
type input "[PERSON_NAME]/0963920714/ha8561"
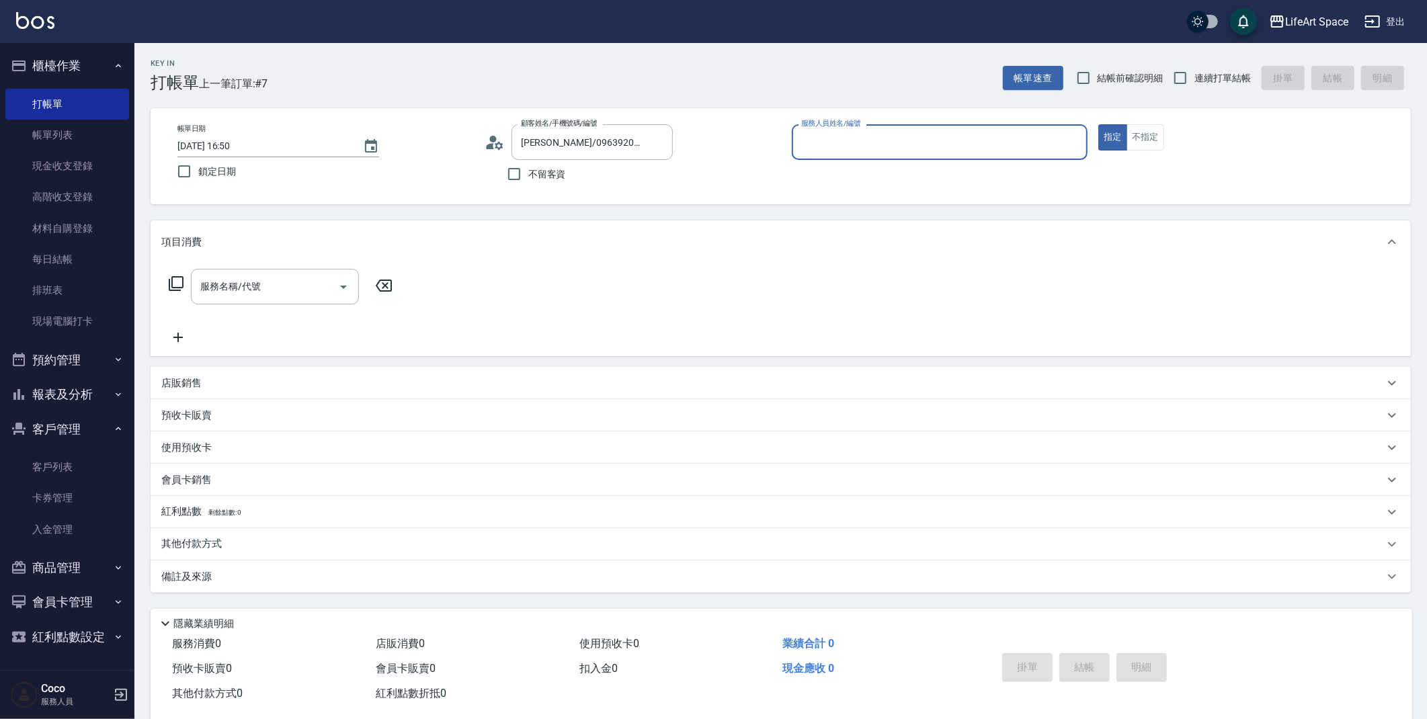
type input "[PERSON_NAME]"
click at [251, 290] on input "服務名稱/代號" at bounding box center [265, 287] width 136 height 24
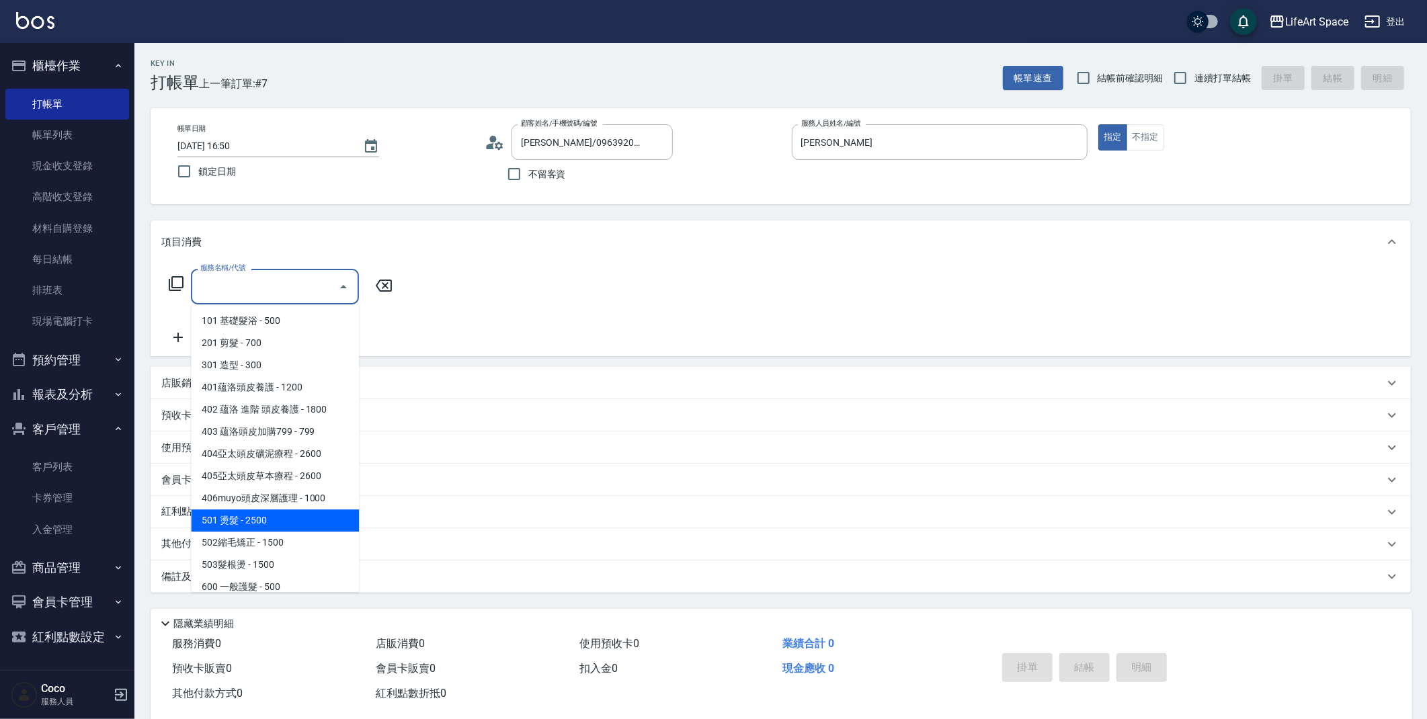
click at [312, 526] on span "501 燙髮 - 2500" at bounding box center [275, 521] width 168 height 22
type input "501 燙髮(501)"
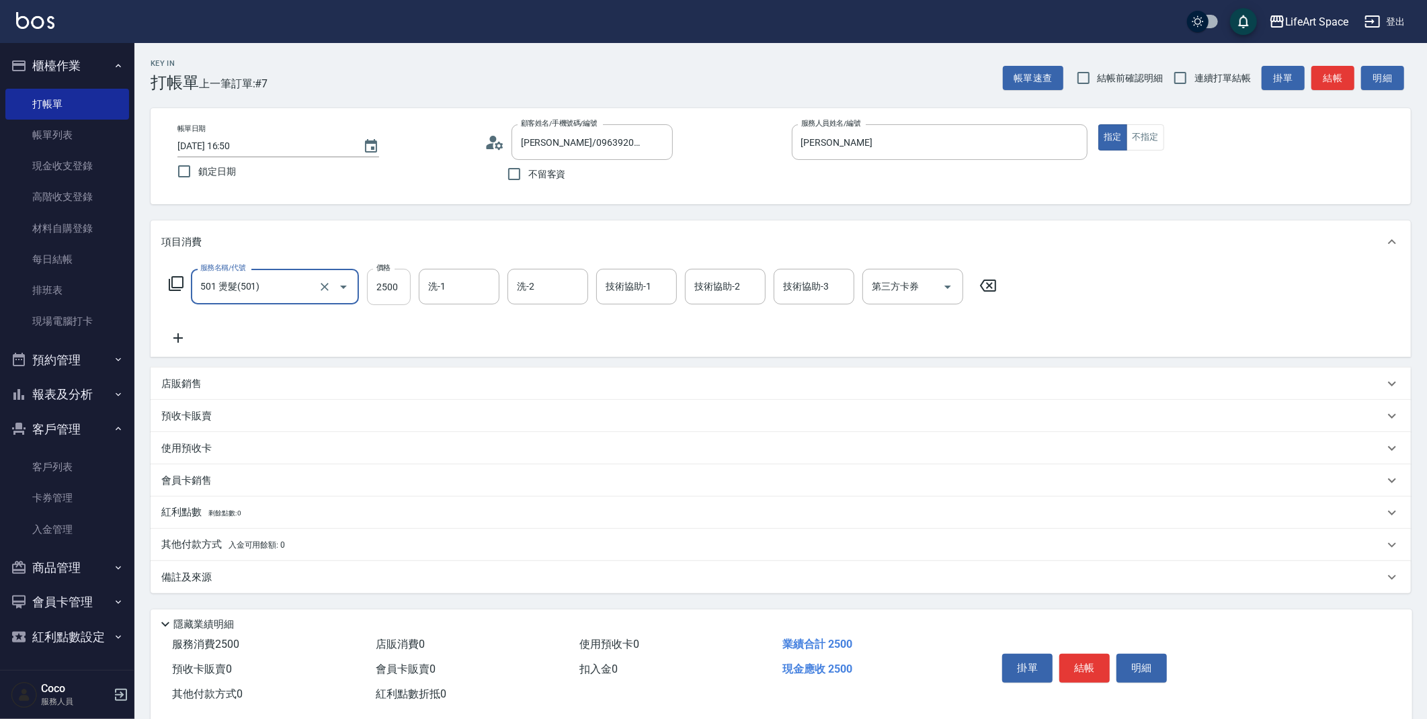
click at [402, 294] on input "2500" at bounding box center [389, 287] width 44 height 36
type input "3500"
drag, startPoint x: 465, startPoint y: 294, endPoint x: 467, endPoint y: 301, distance: 7.7
click at [467, 298] on input "洗-1" at bounding box center [459, 287] width 69 height 24
click at [499, 414] on div "預收卡販賣" at bounding box center [772, 416] width 1223 height 14
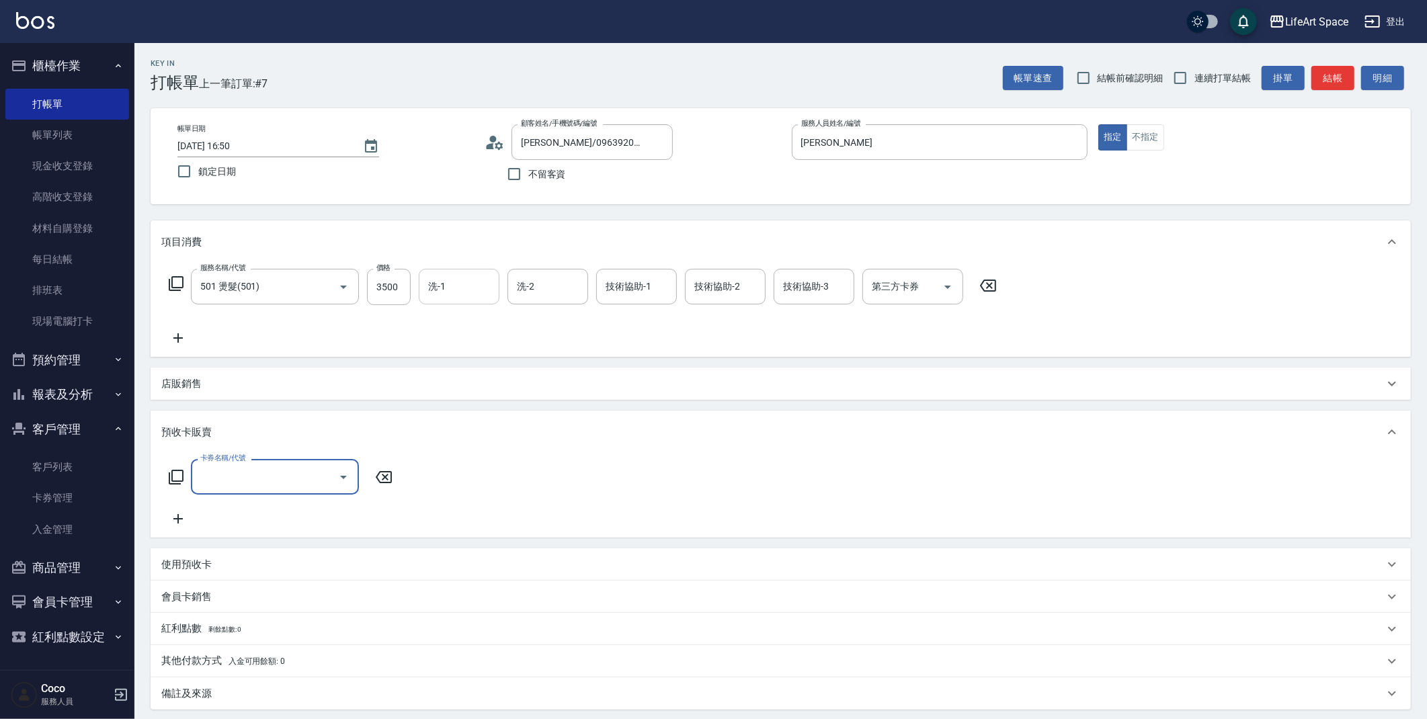
click at [468, 296] on input "洗-1" at bounding box center [459, 287] width 69 height 24
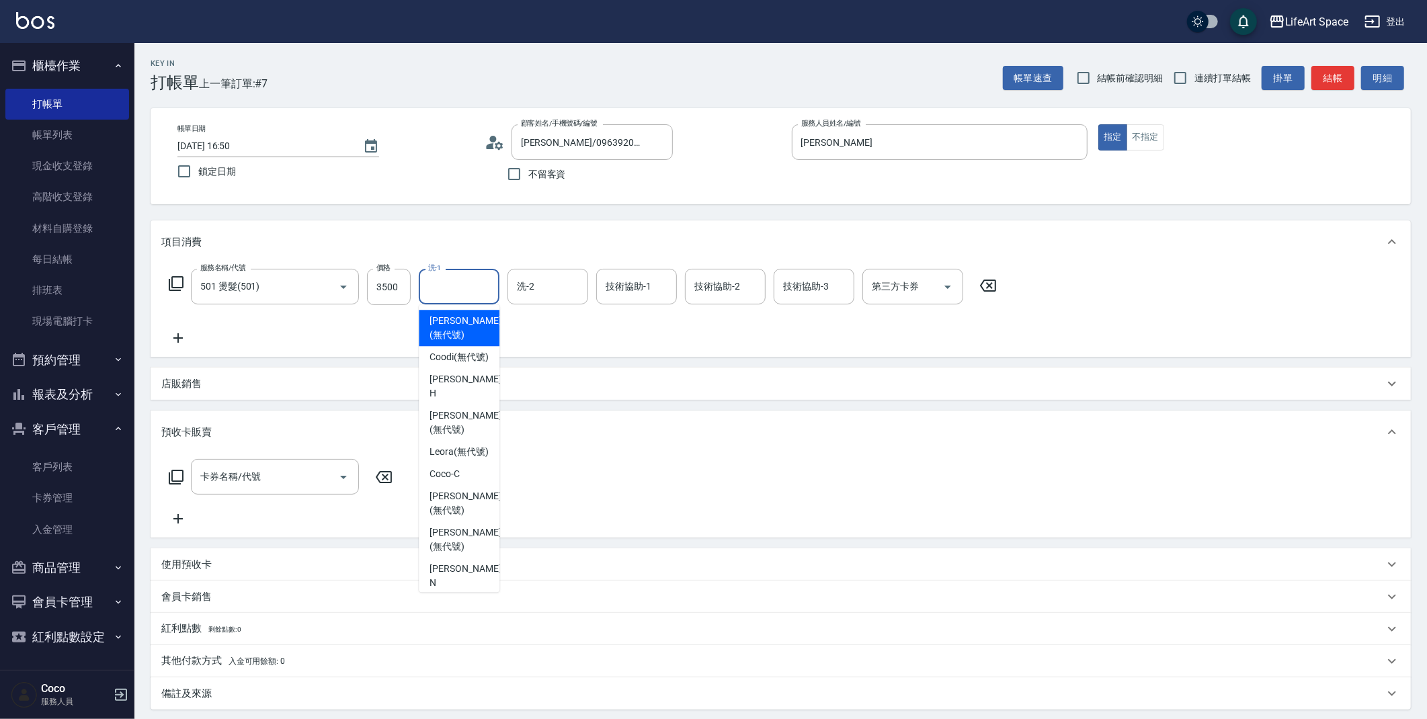
click at [458, 315] on span "[PERSON_NAME] (無代號)" at bounding box center [465, 328] width 71 height 28
type input "[PERSON_NAME](無代號)"
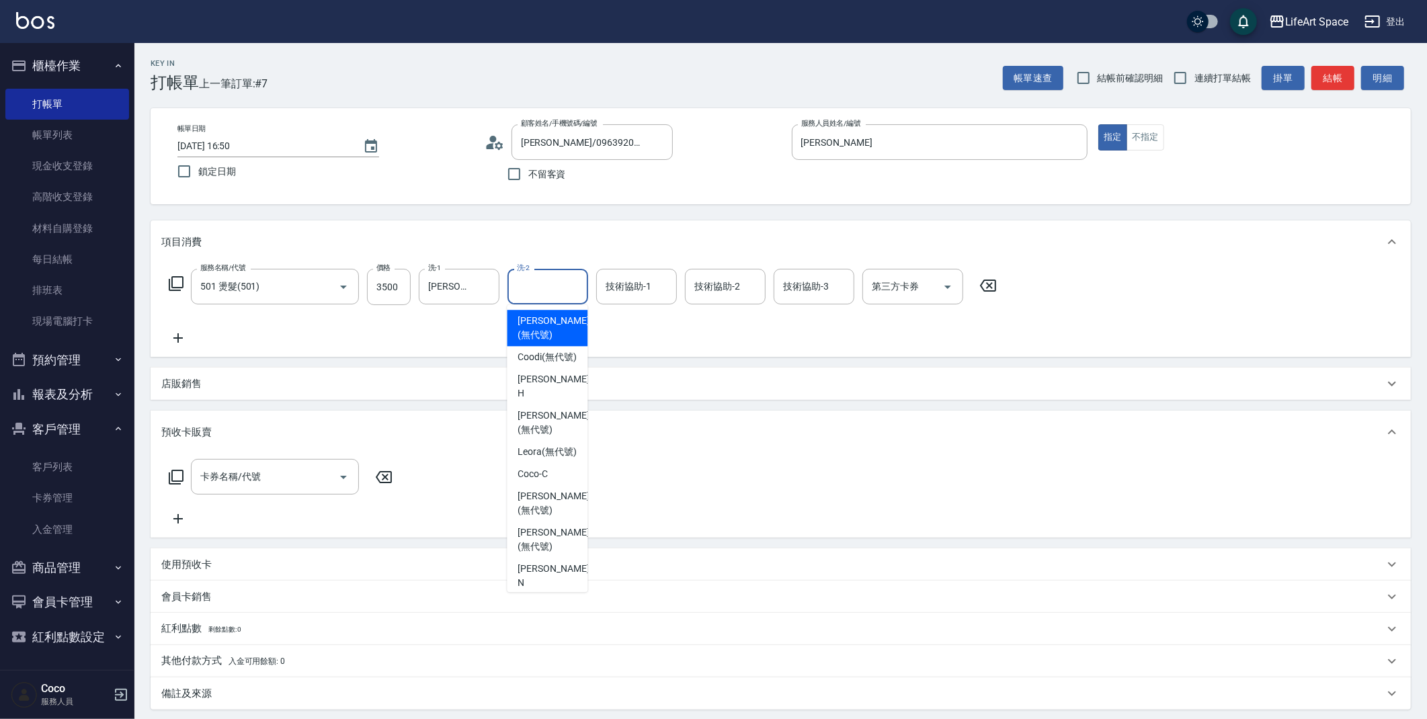
click at [569, 282] on input "洗-2" at bounding box center [548, 287] width 69 height 24
click at [551, 341] on span "[PERSON_NAME] (無代號)" at bounding box center [553, 328] width 71 height 28
type input "[PERSON_NAME](無代號)"
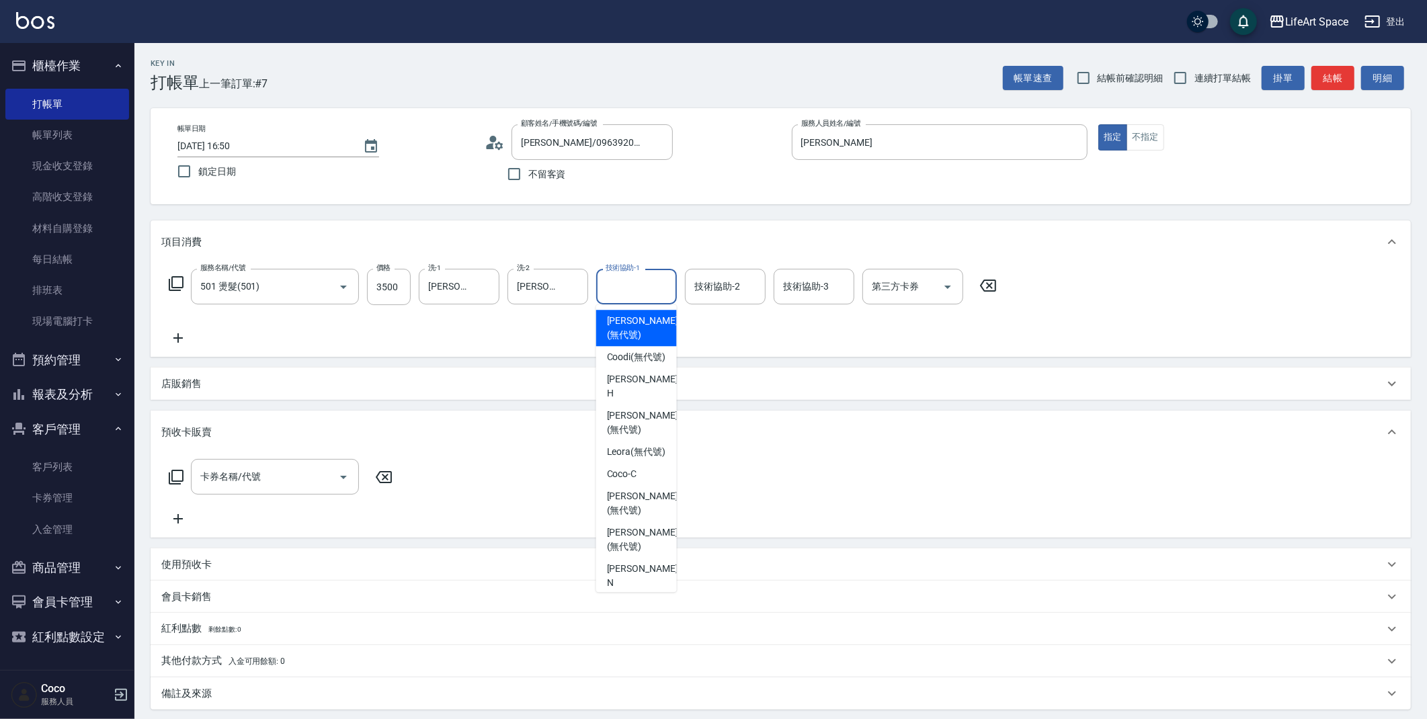
click at [633, 290] on input "技術協助-1" at bounding box center [636, 287] width 69 height 24
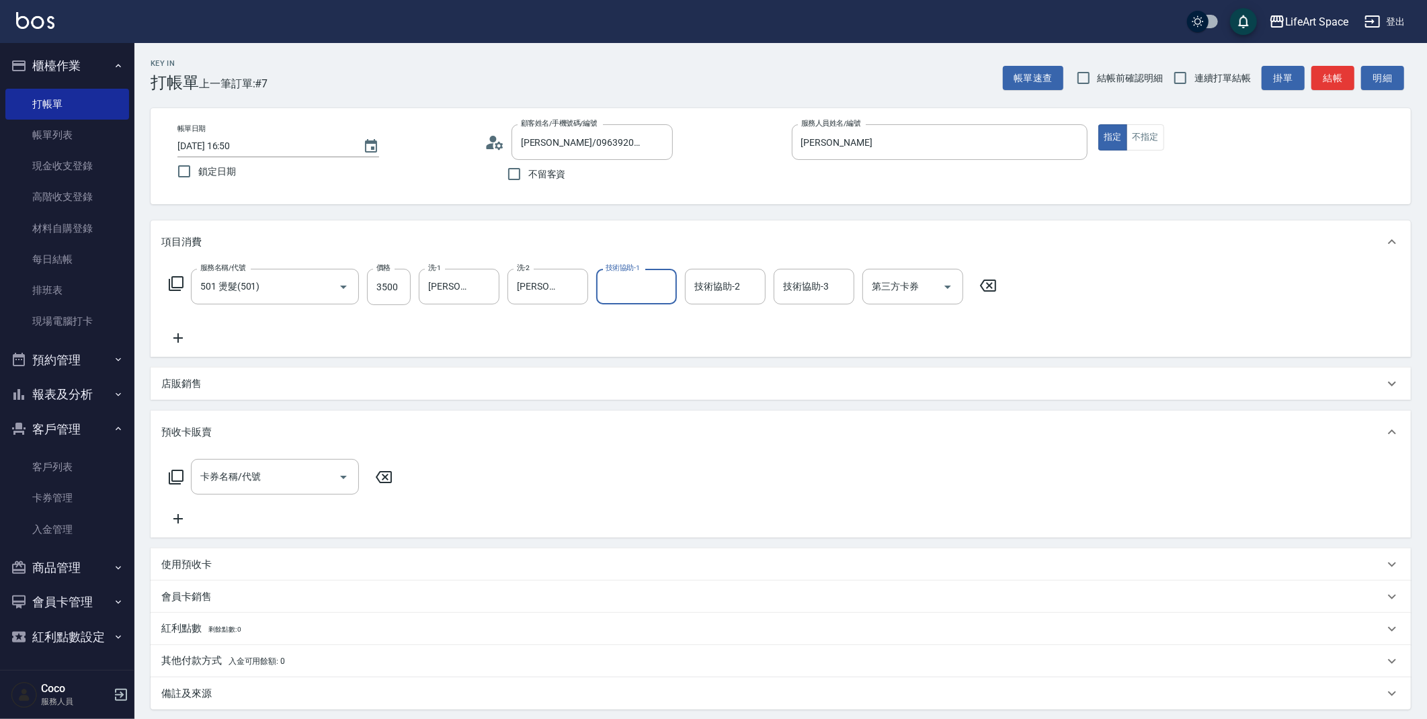
click at [639, 283] on input "技術協助-1" at bounding box center [636, 287] width 69 height 24
click at [631, 293] on input "技術協助-1" at bounding box center [636, 287] width 69 height 24
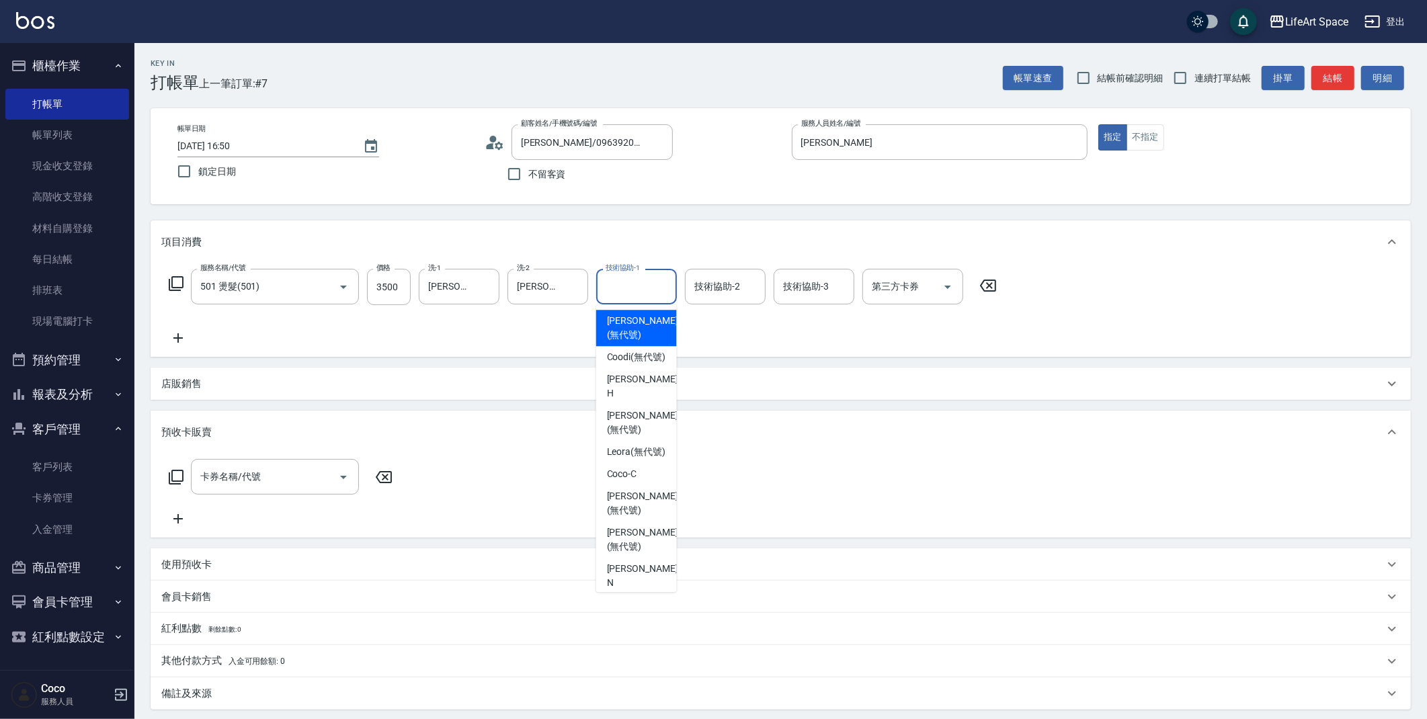
click at [639, 320] on span "[PERSON_NAME] (無代號)" at bounding box center [642, 328] width 71 height 28
type input "[PERSON_NAME](無代號)"
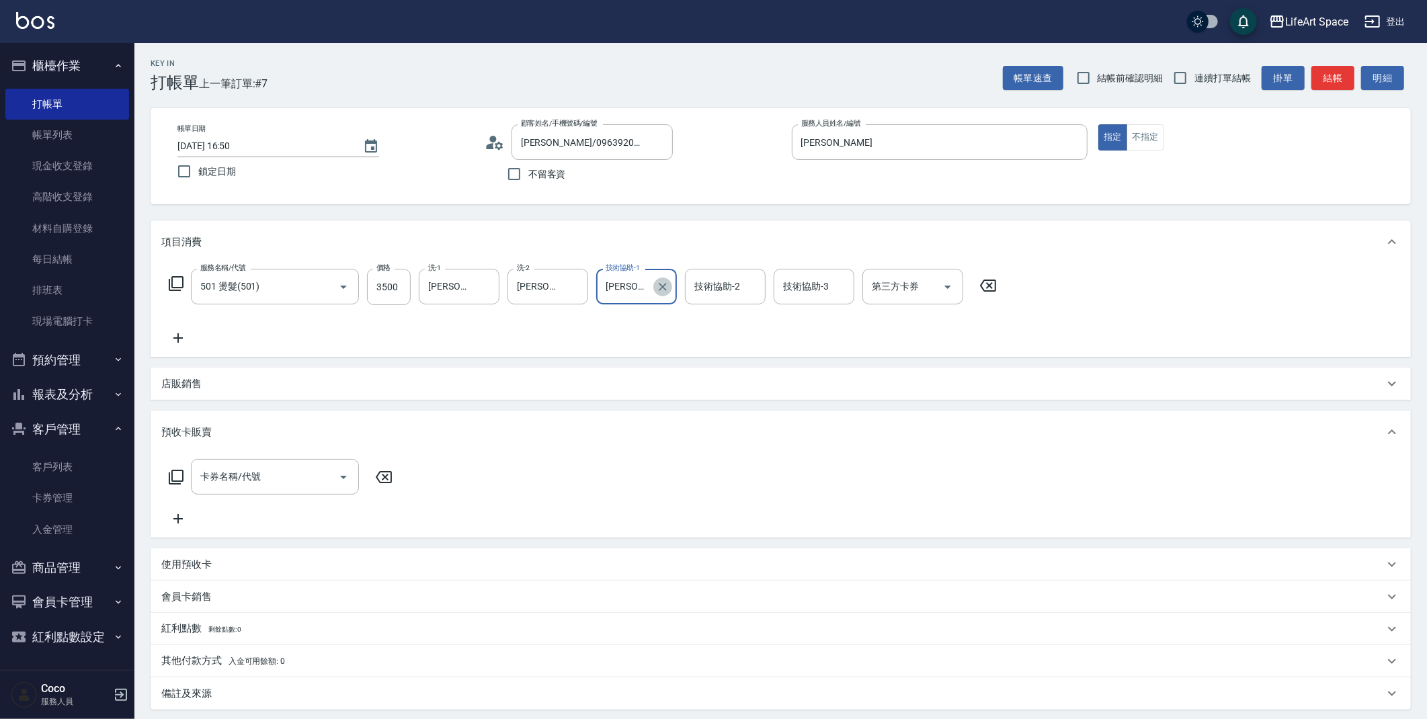
click at [665, 286] on icon "Clear" at bounding box center [662, 286] width 13 height 13
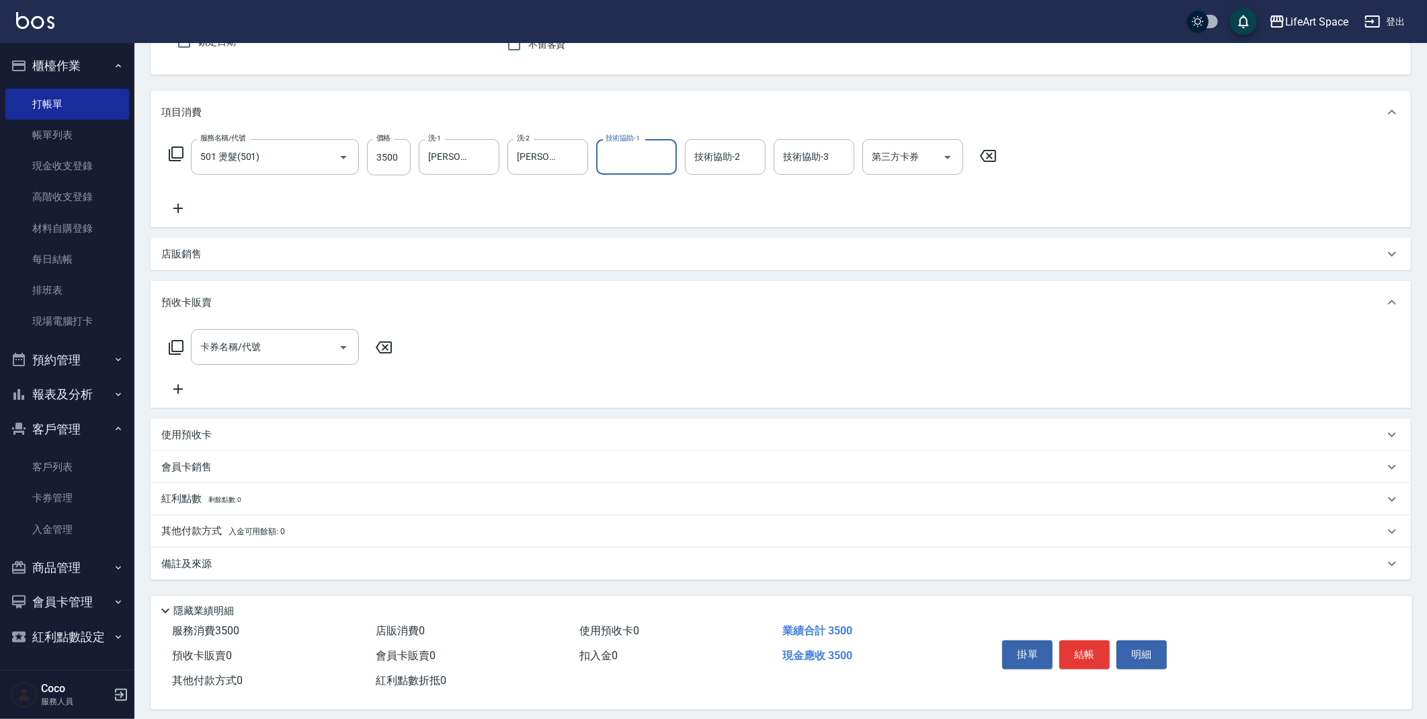
scroll to position [141, 0]
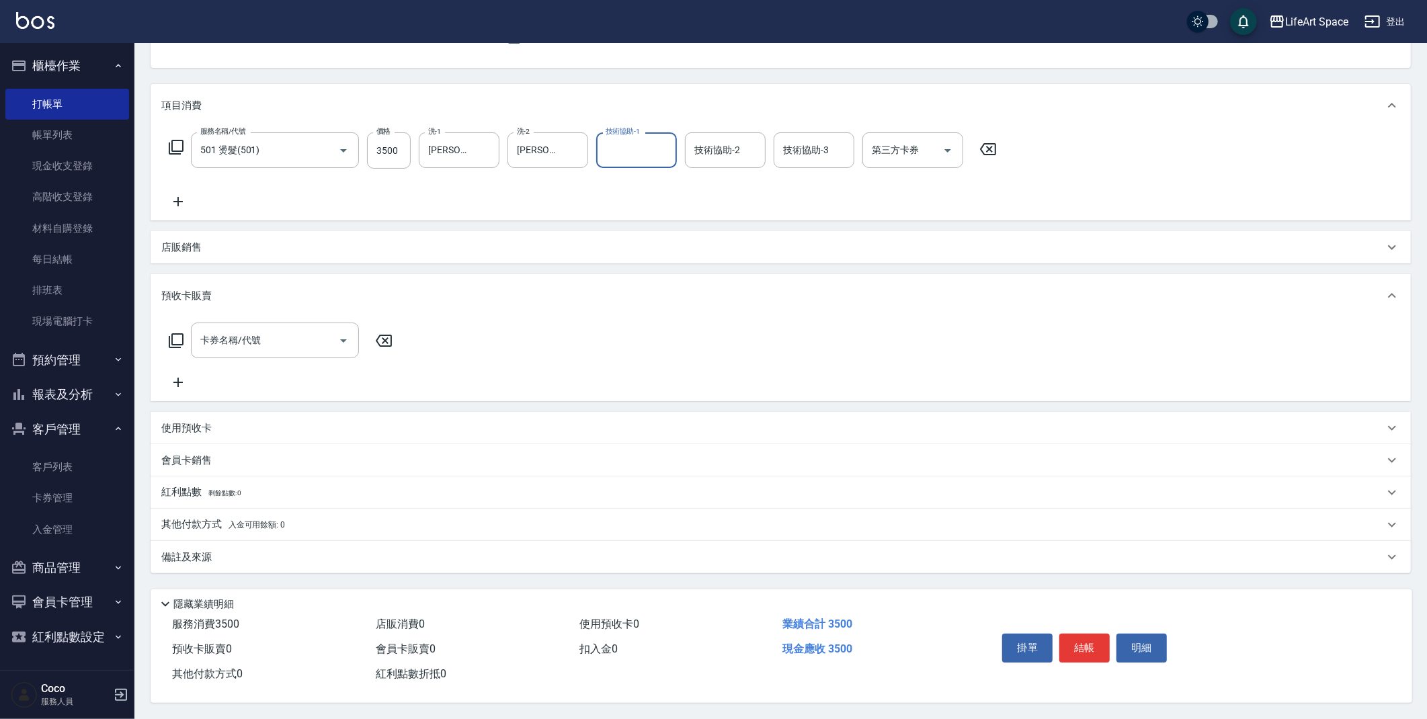
click at [227, 551] on div "備註及來源" at bounding box center [772, 558] width 1223 height 14
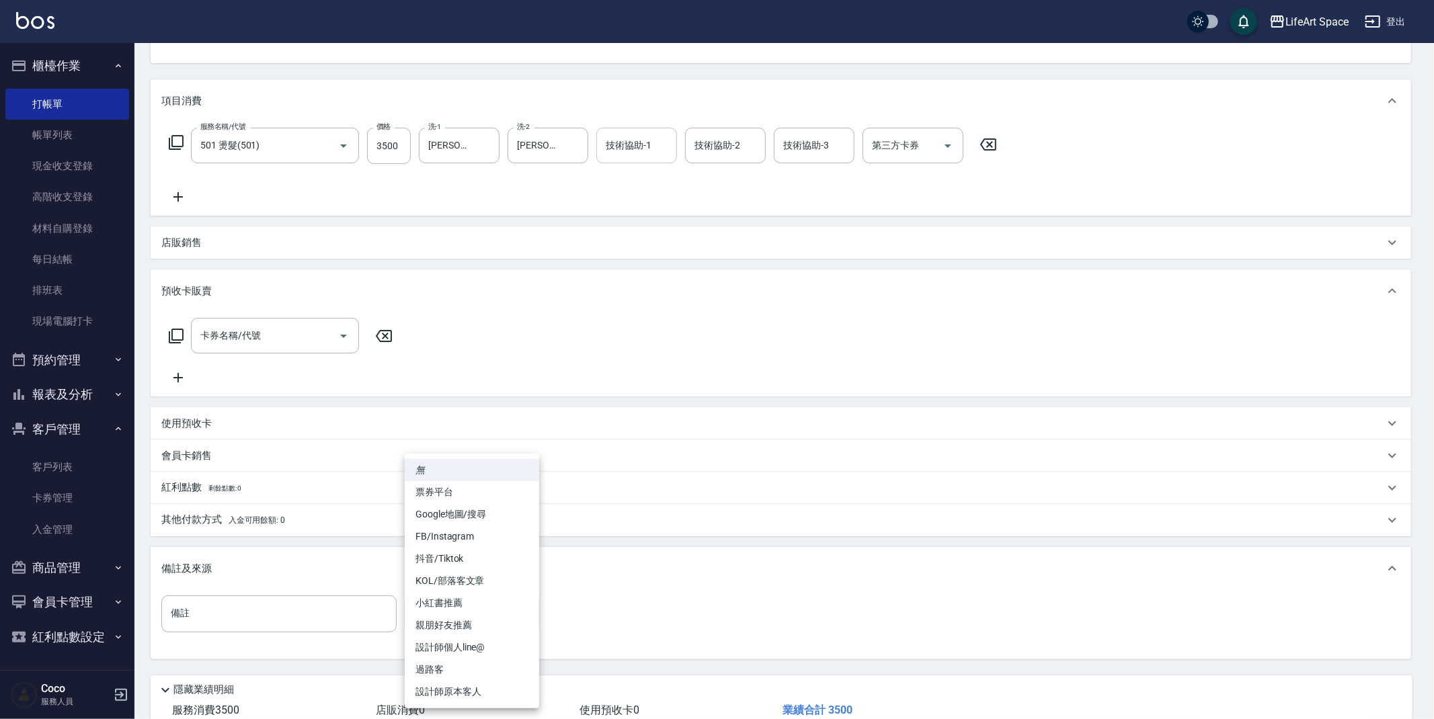
click at [479, 604] on body "LifeArt Space 登出 櫃檯作業 打帳單 帳單列表 現金收支登錄 高階收支登錄 材料自購登錄 每日結帳 排班表 現場電腦打卡 預約管理 預約管理 單…" at bounding box center [717, 332] width 1434 height 946
click at [464, 688] on li "設計師原本客人" at bounding box center [472, 692] width 134 height 22
type input "設計師原本客人"
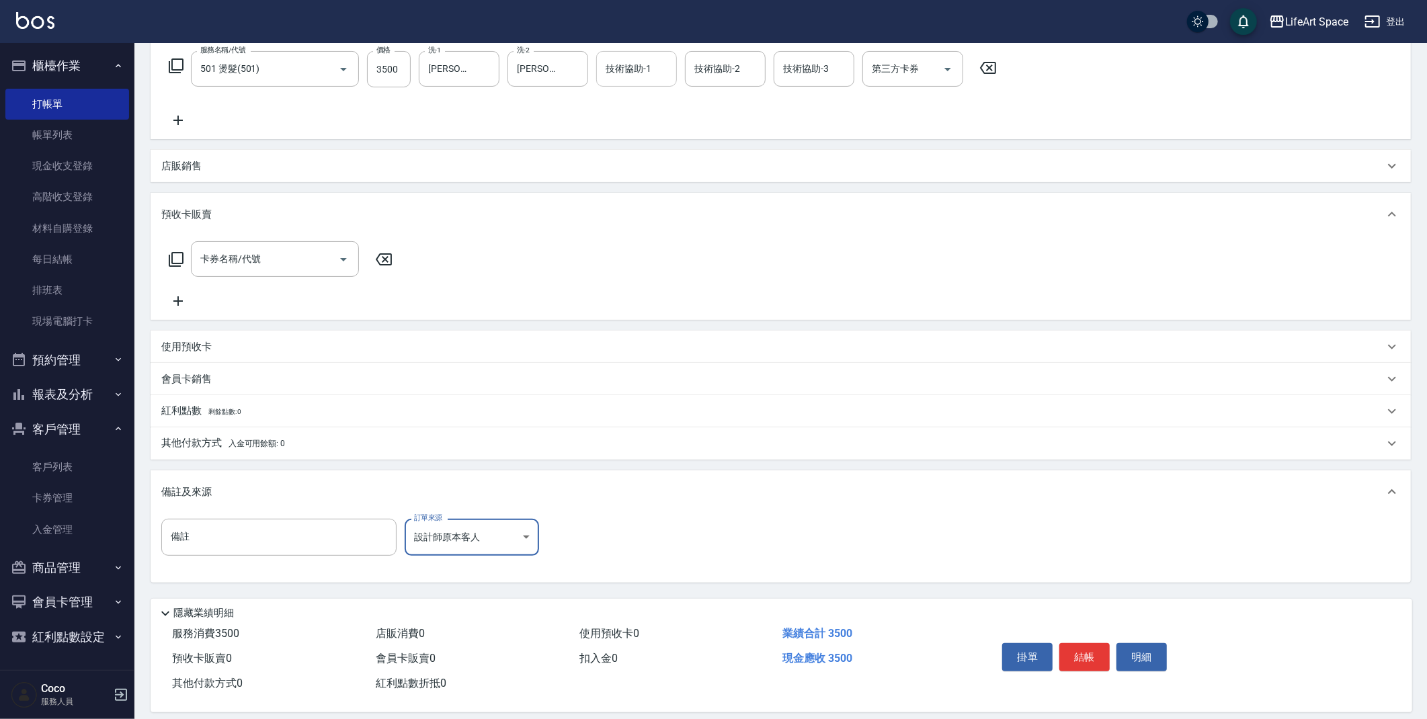
scroll to position [231, 0]
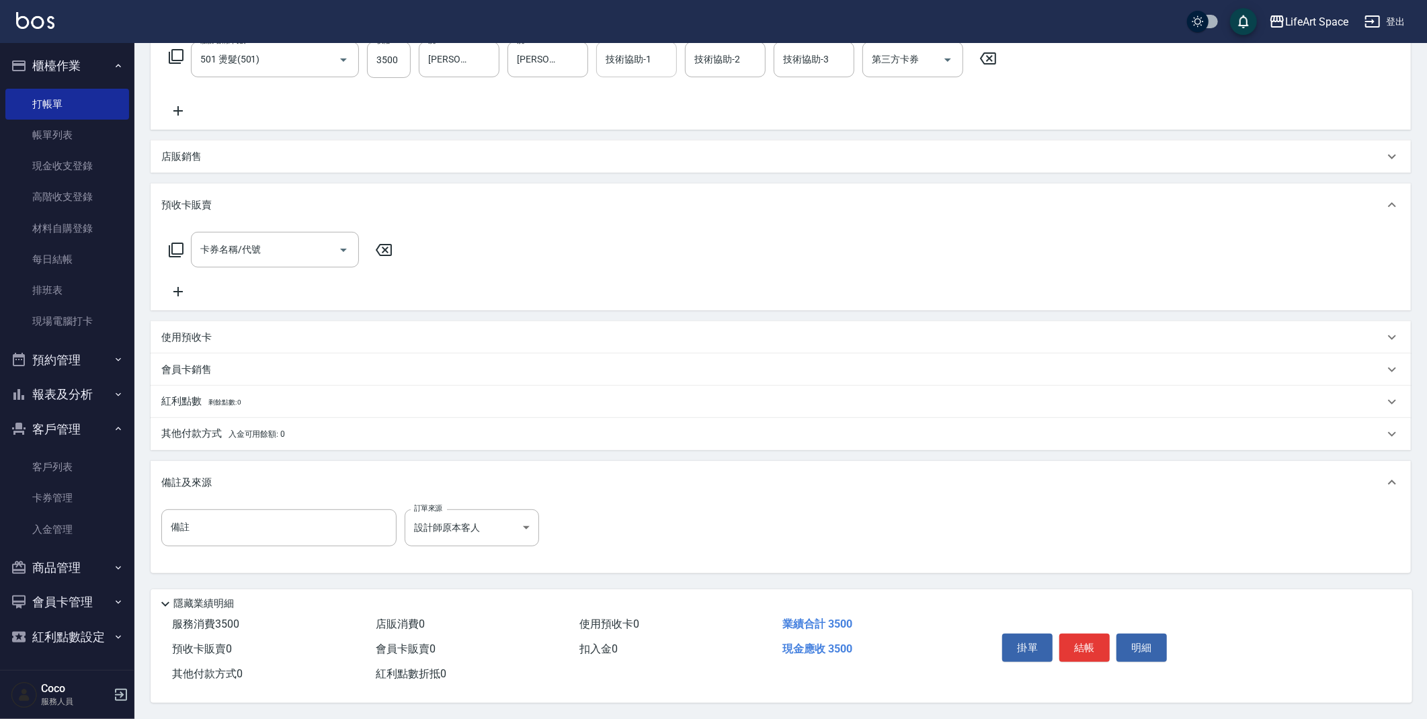
click at [204, 427] on p "其他付款方式 入金可用餘額: 0" at bounding box center [223, 434] width 124 height 15
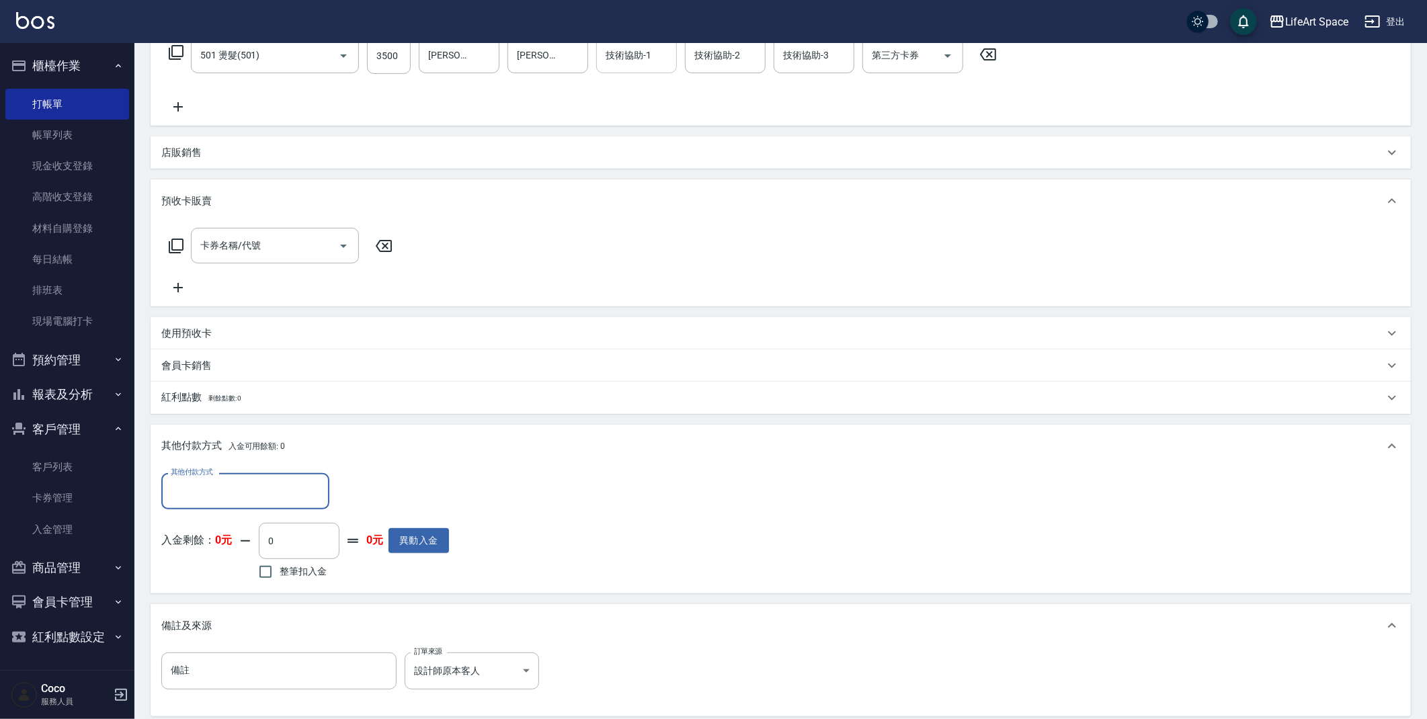
scroll to position [1, 0]
click at [252, 488] on input "其他付款方式" at bounding box center [245, 491] width 156 height 24
click at [245, 547] on span "Linepay" at bounding box center [245, 547] width 168 height 22
type input "Linepay"
click at [407, 491] on input "0" at bounding box center [387, 491] width 101 height 36
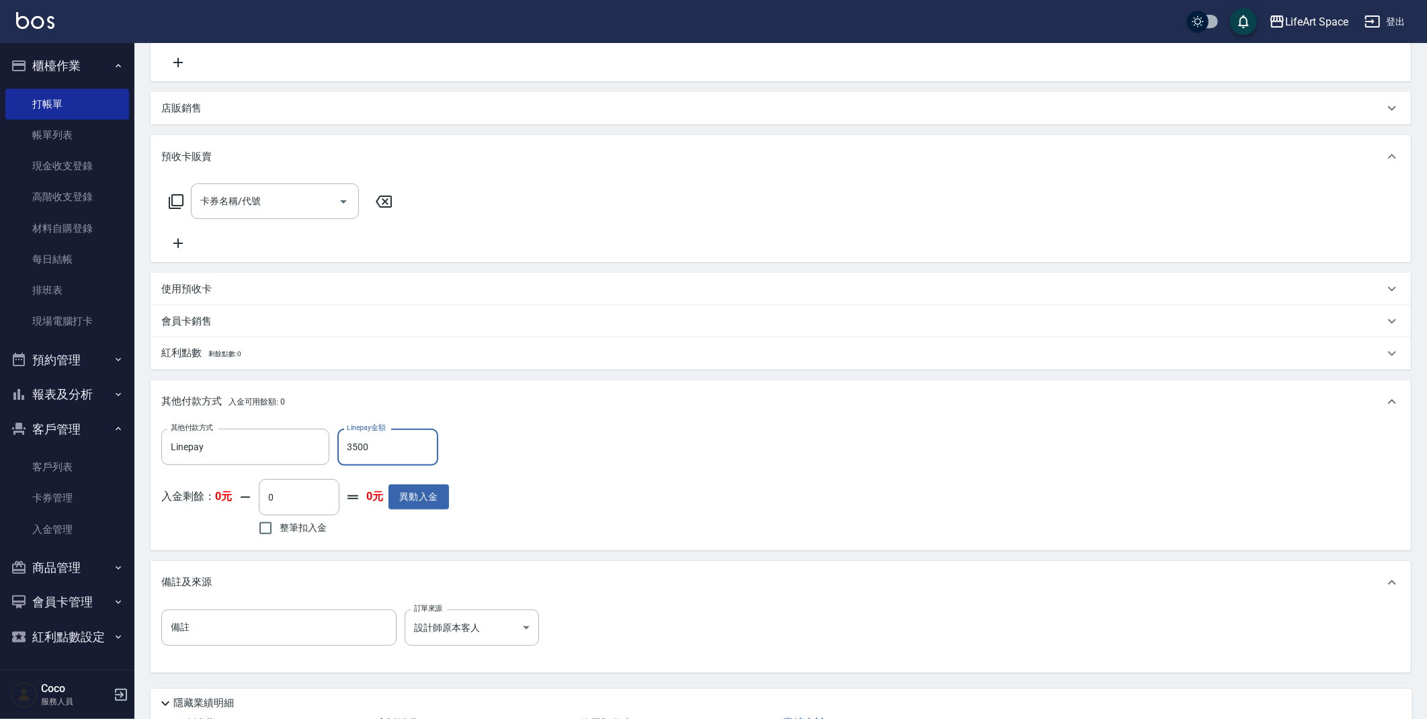
scroll to position [379, 0]
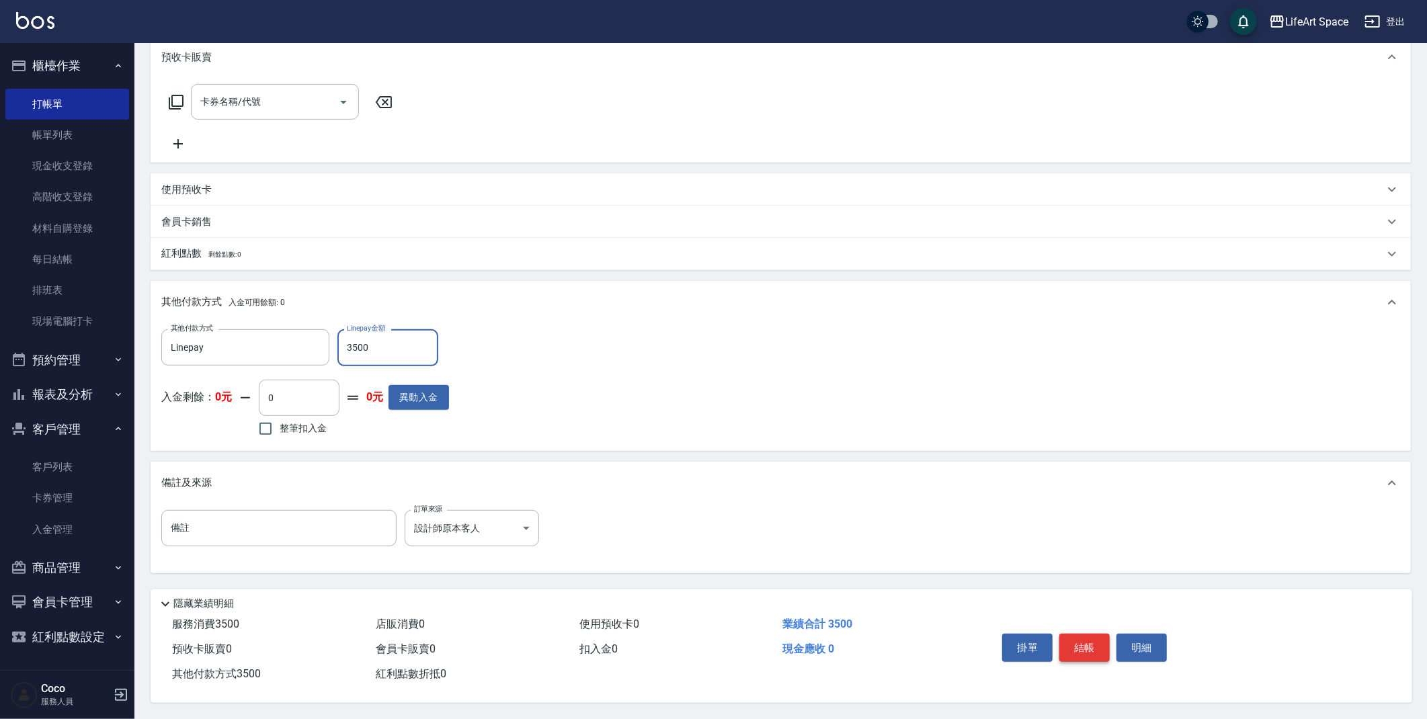
type input "3500"
click at [1095, 651] on button "結帳" at bounding box center [1084, 648] width 50 height 28
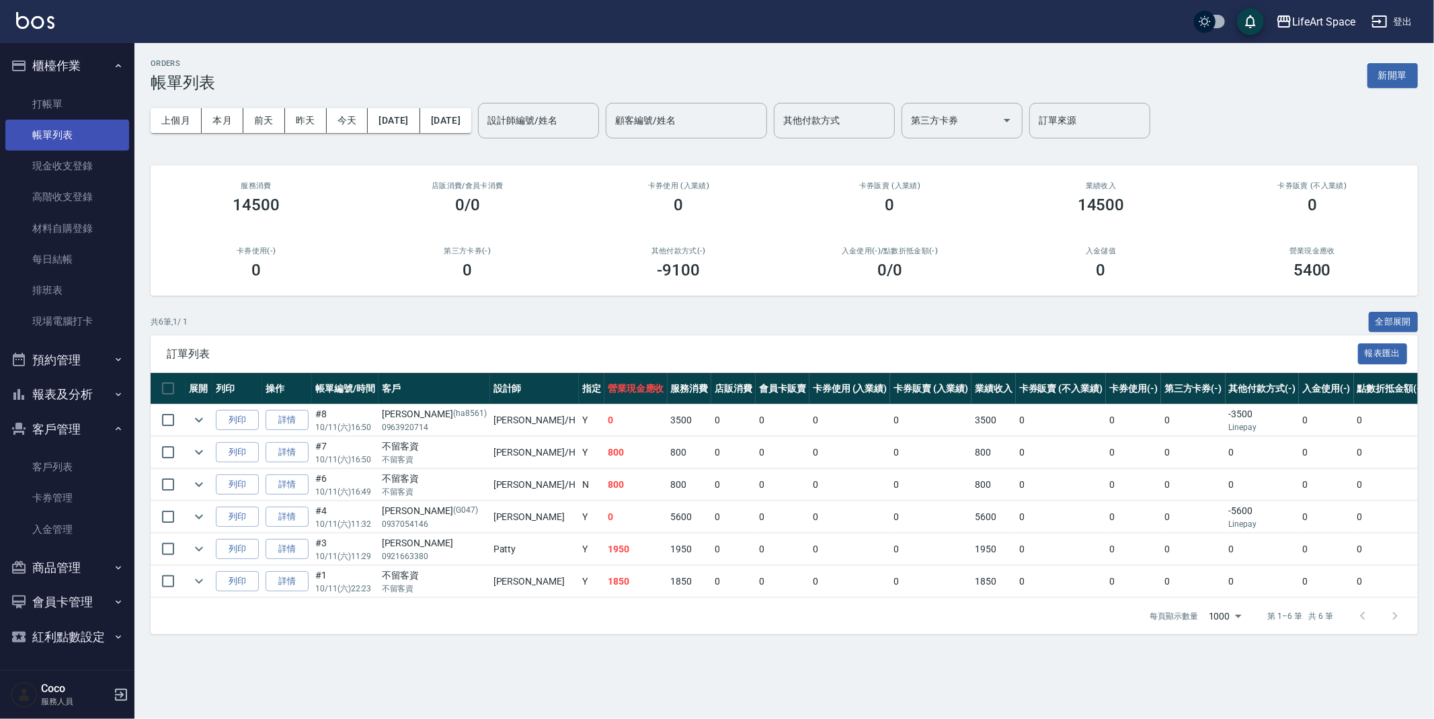
click at [74, 134] on link "帳單列表" at bounding box center [67, 135] width 124 height 31
click at [282, 487] on link "詳情" at bounding box center [287, 485] width 43 height 21
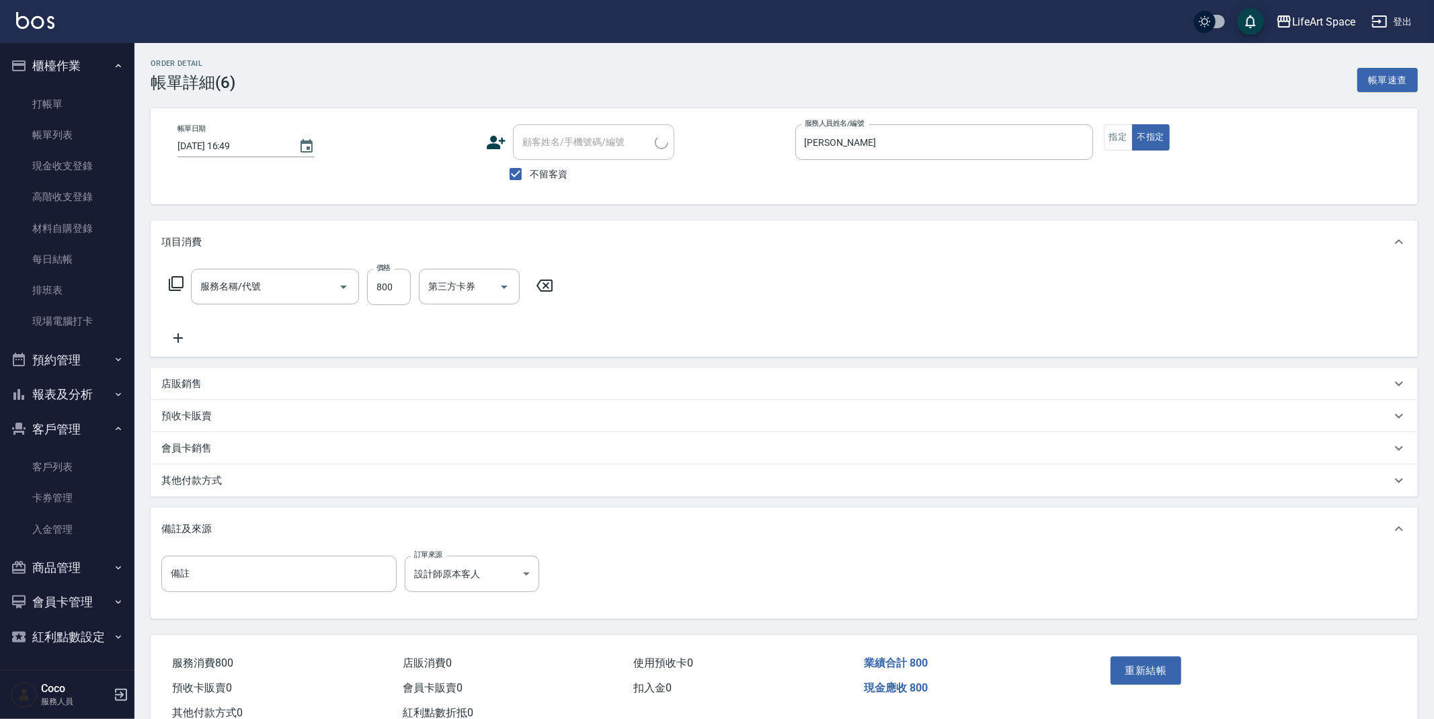
type input "[DATE] 16:49"
checkbox input "true"
type input "[PERSON_NAME]"
type input "201 剪髮(201)"
click at [1106, 138] on button "指定" at bounding box center [1112, 137] width 29 height 26
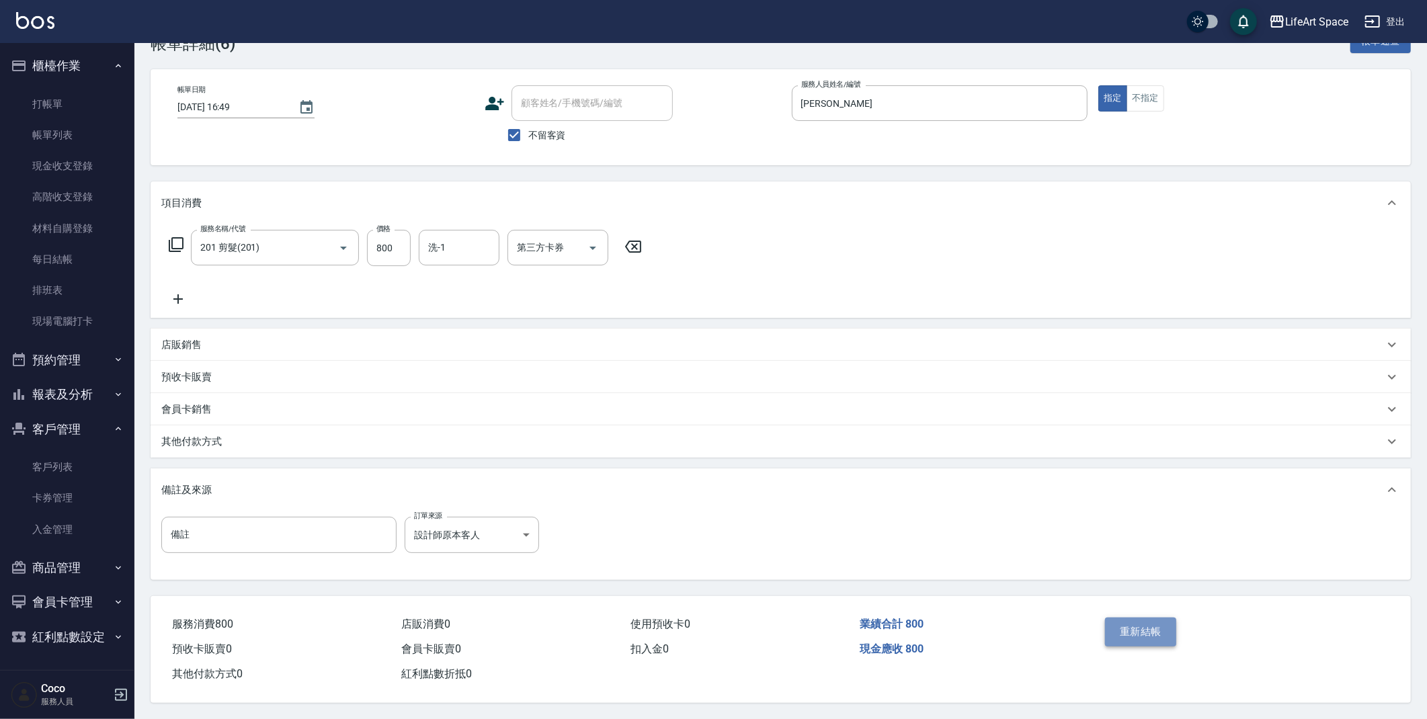
click at [1162, 624] on button "重新結帳" at bounding box center [1140, 632] width 71 height 28
